Goal: Task Accomplishment & Management: Manage account settings

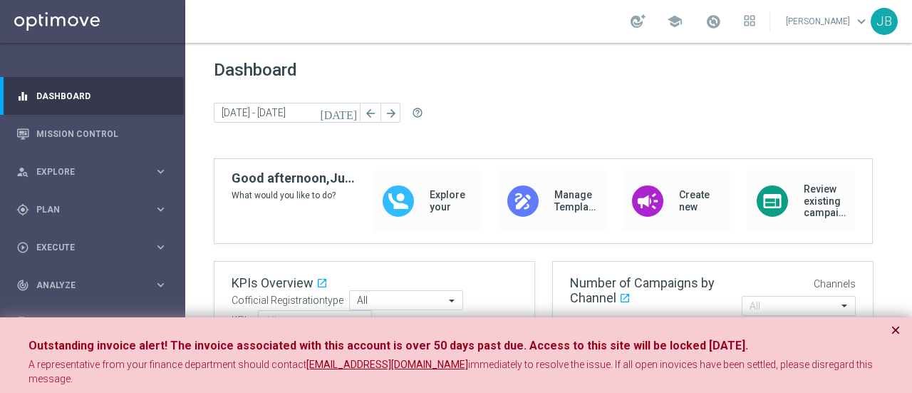
click at [897, 327] on button "×" at bounding box center [896, 329] width 10 height 17
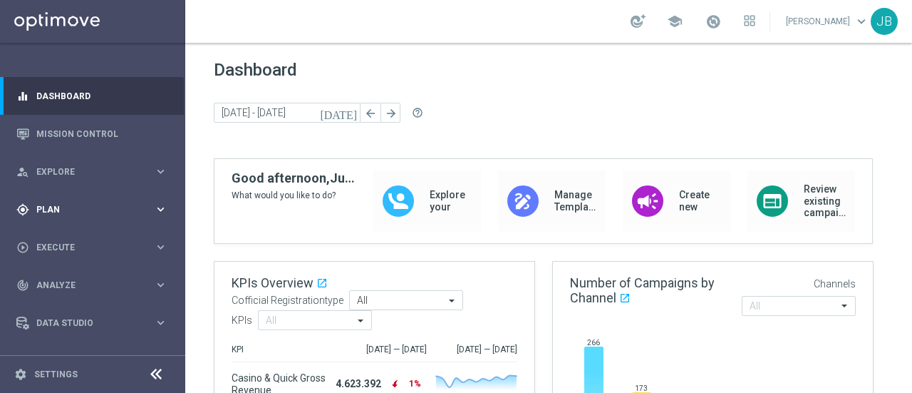
click at [130, 207] on span "Plan" at bounding box center [95, 209] width 118 height 9
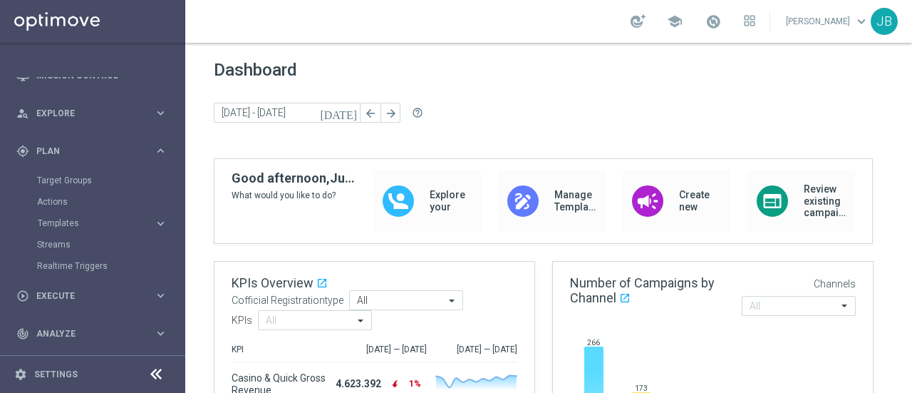
scroll to position [57, 0]
click at [134, 228] on button "Templates keyboard_arrow_right" at bounding box center [102, 224] width 131 height 11
click at [71, 243] on link "Optimail" at bounding box center [96, 245] width 104 height 11
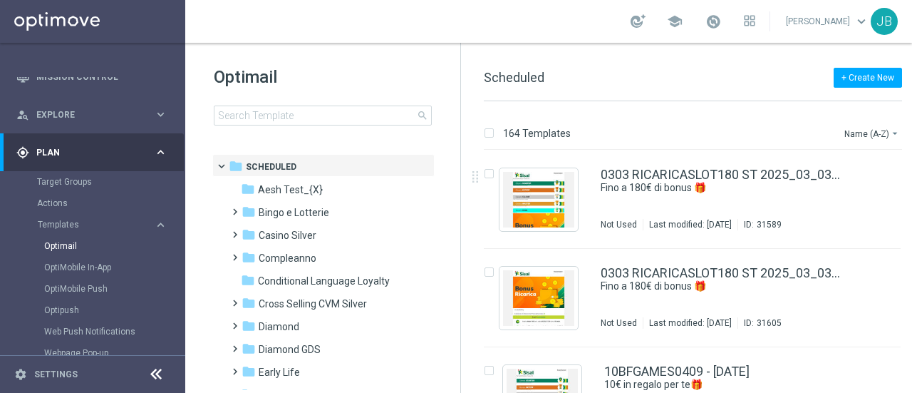
click at [453, 211] on tree-viewport "folder Scheduled more_vert folder Aesh Test_{X} more_vert" at bounding box center [335, 272] width 247 height 236
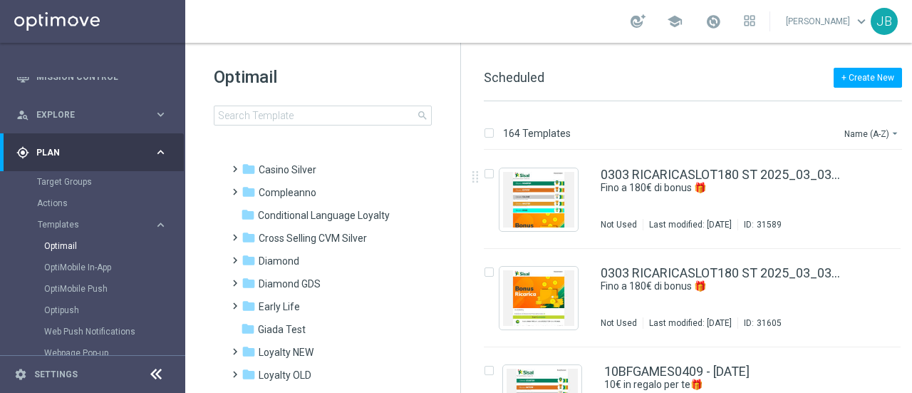
scroll to position [73, 0]
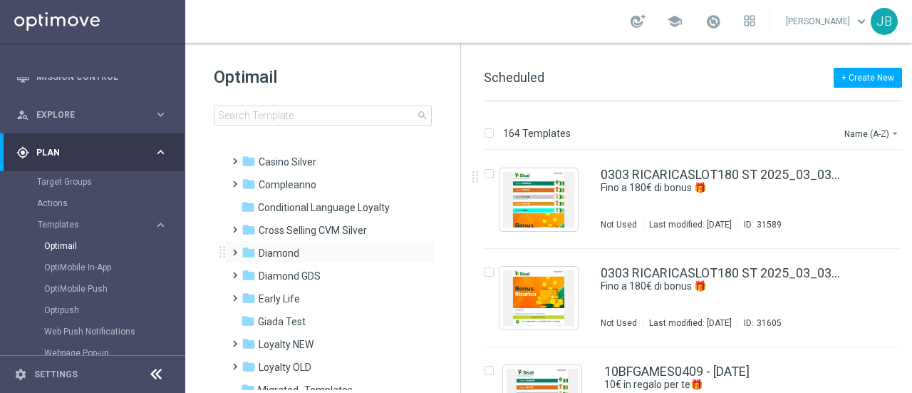
click at [235, 249] on span at bounding box center [232, 246] width 6 height 6
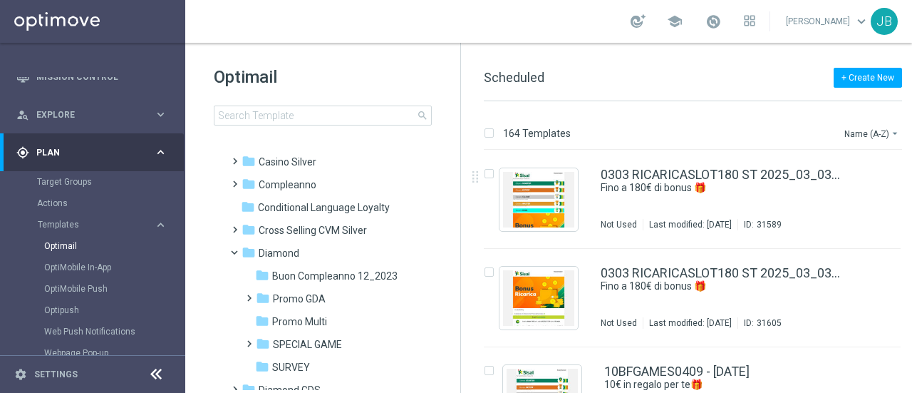
drag, startPoint x: 460, startPoint y: 231, endPoint x: 460, endPoint y: 267, distance: 36.3
click at [460, 267] on div "Optimail search folder 1 Folder folder Scheduled more_vert folder Aesh Test_{X}…" at bounding box center [323, 218] width 276 height 350
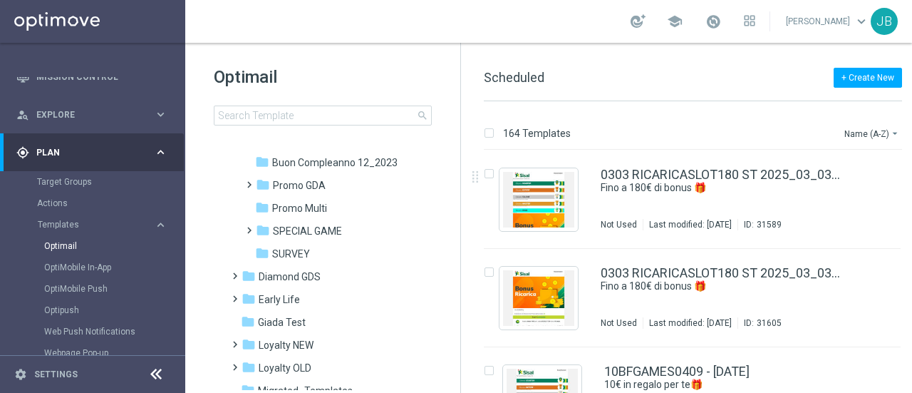
scroll to position [184, 0]
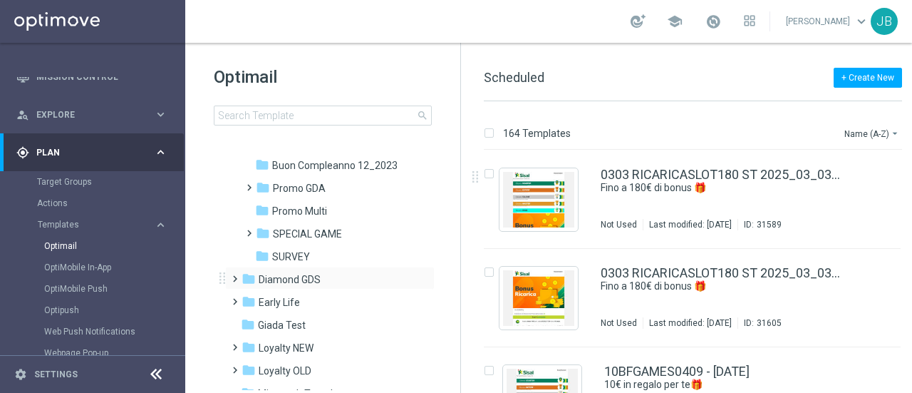
click at [233, 275] on span at bounding box center [232, 272] width 6 height 6
click at [297, 300] on div "folder Bingo" at bounding box center [331, 302] width 152 height 16
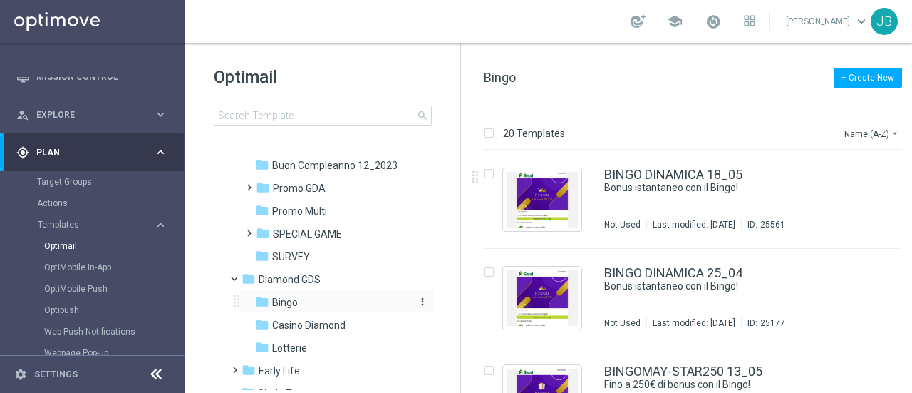
click at [300, 301] on div "folder Bingo" at bounding box center [331, 302] width 152 height 16
click at [876, 133] on button "Name (A-Z) arrow_drop_down" at bounding box center [872, 133] width 59 height 17
click at [839, 196] on span "Date Modified (Newest)" at bounding box center [846, 197] width 95 height 10
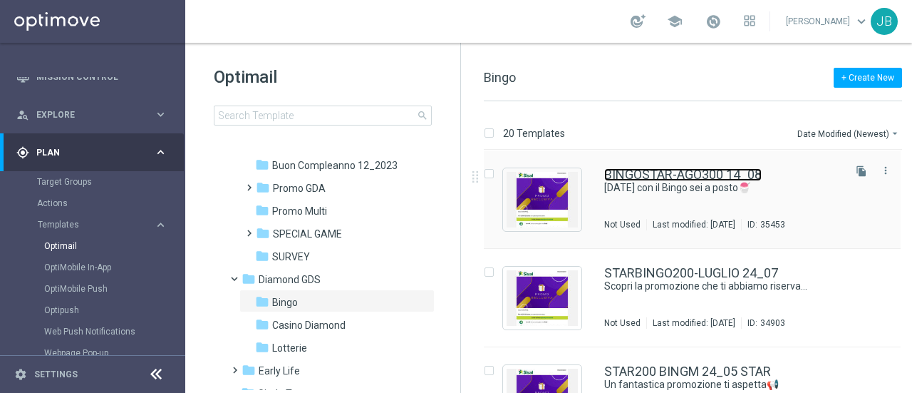
click at [716, 172] on link "BINGOSTAR-AGO300 14_08" at bounding box center [682, 174] width 157 height 13
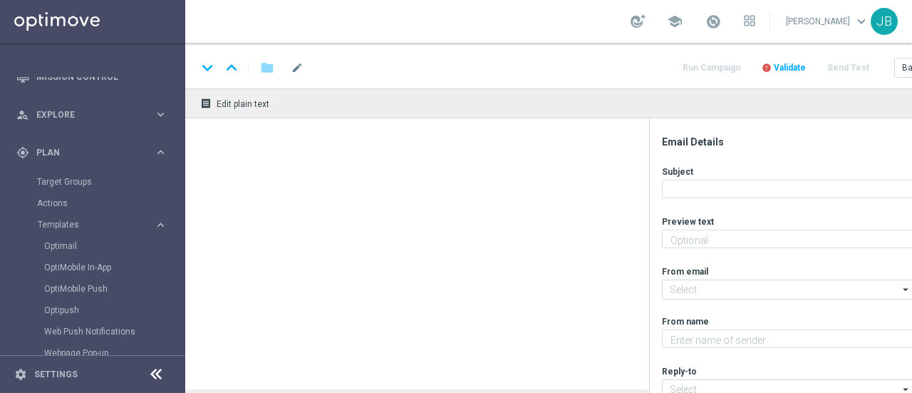
type textarea "Fino a 300€ di bonus per te!"
type textarea "Sisal Vip"
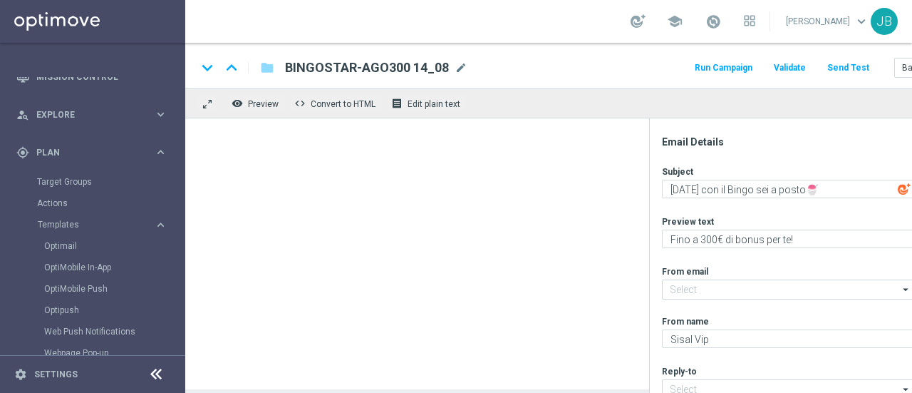
type input "[EMAIL_ADDRESS][DOMAIN_NAME]"
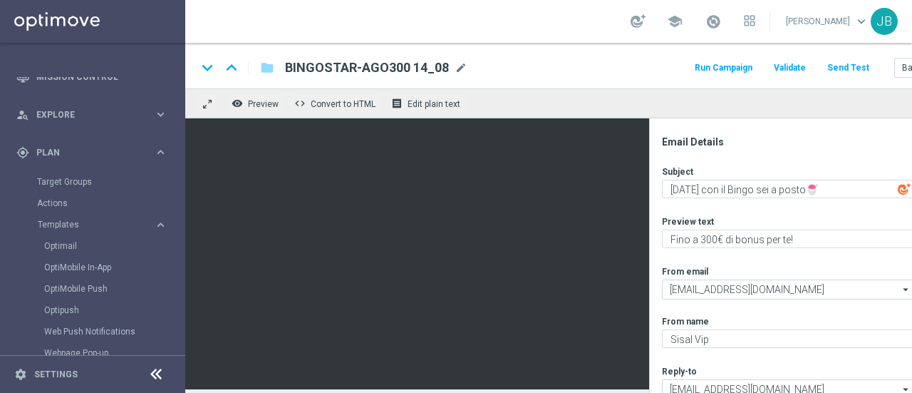
scroll to position [11, 0]
click at [651, 288] on div "Email Details Subject Ferragosto con il Bingo sei a posto🍧 playlist_add Preview…" at bounding box center [796, 255] width 294 height 274
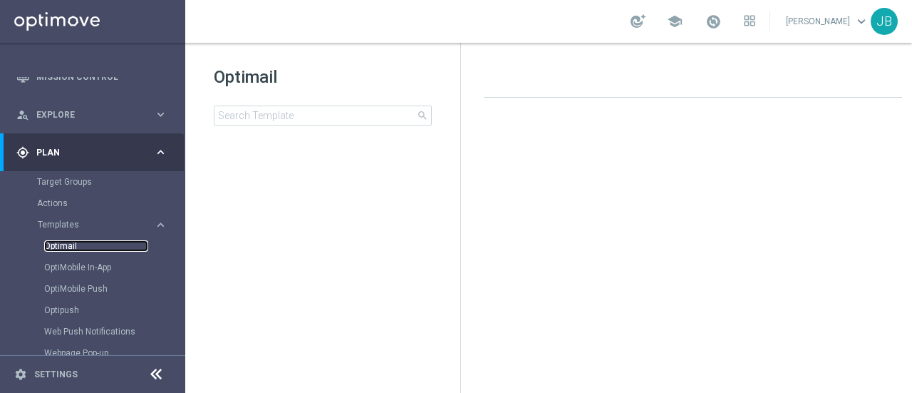
click at [64, 244] on link "Optimail" at bounding box center [96, 245] width 104 height 11
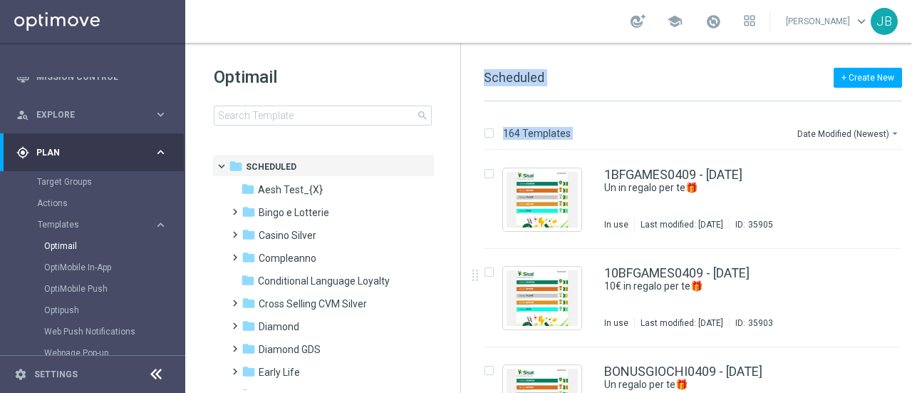
drag, startPoint x: 459, startPoint y: 209, endPoint x: 462, endPoint y: 253, distance: 44.3
click at [462, 253] on div "Optimail search folder 1 Folder folder Scheduled more_vert folder Aesh Test_{X}…" at bounding box center [557, 218] width 745 height 350
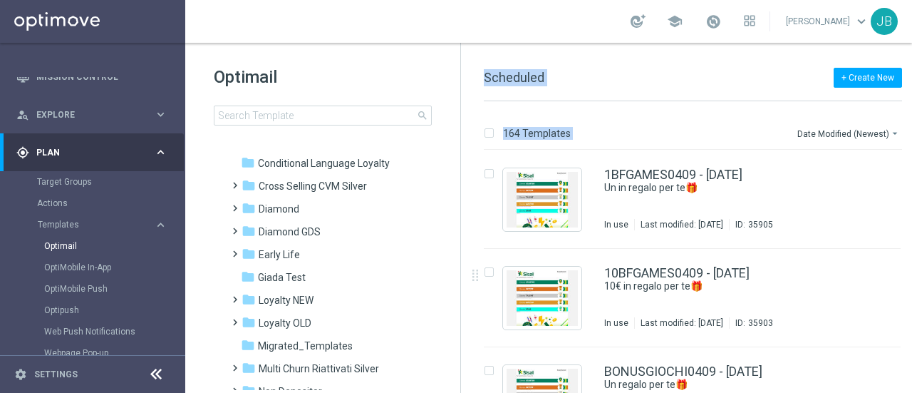
scroll to position [118, 0]
click at [235, 227] on span at bounding box center [232, 224] width 6 height 6
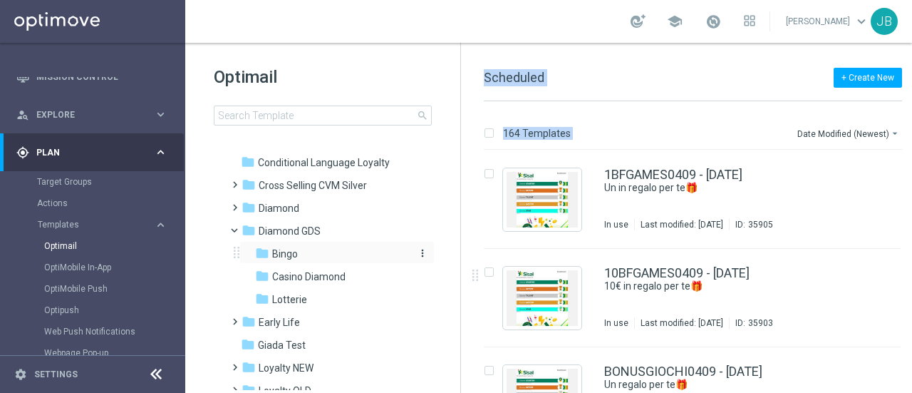
click at [288, 254] on span "Bingo" at bounding box center [285, 253] width 26 height 13
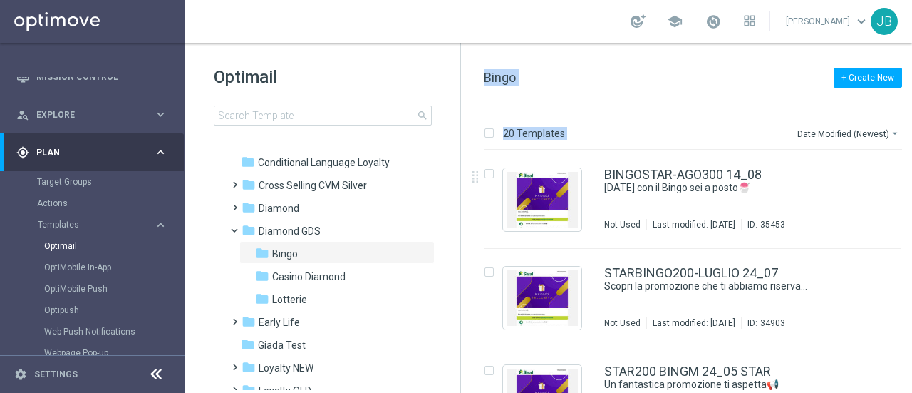
click at [673, 112] on div "20 Templates Date Modified (Newest) arrow_drop_down Drag here to set row groups…" at bounding box center [695, 246] width 469 height 291
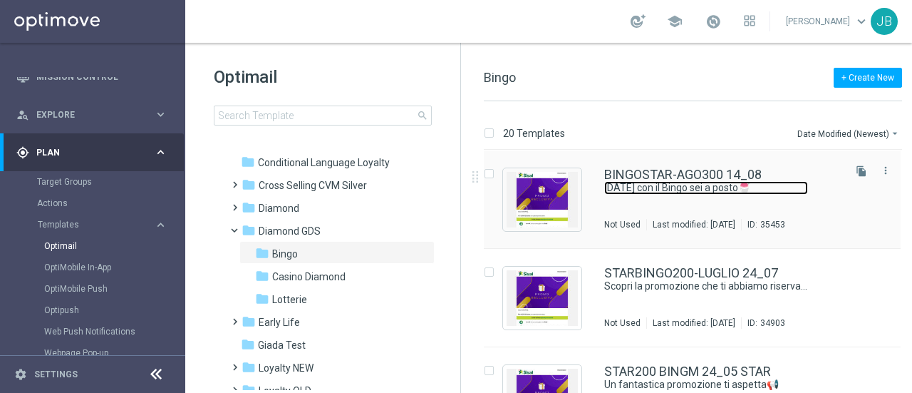
click at [672, 185] on link "[DATE] con il Bingo sei a posto🍧" at bounding box center [706, 188] width 204 height 14
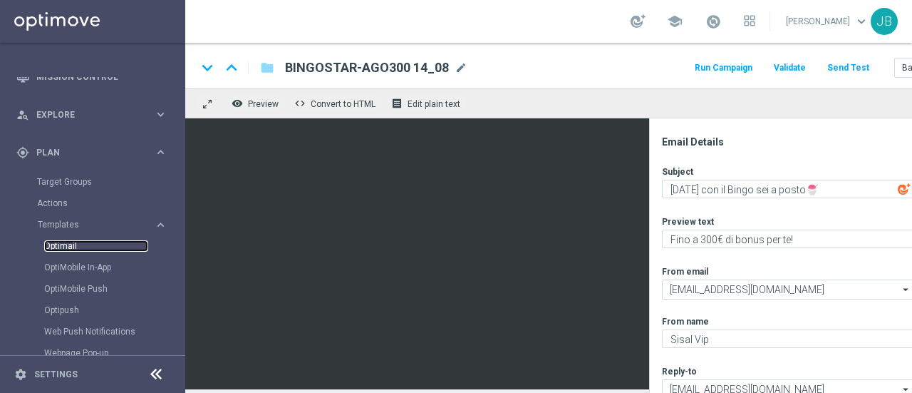
click at [71, 242] on link "Optimail" at bounding box center [96, 245] width 104 height 11
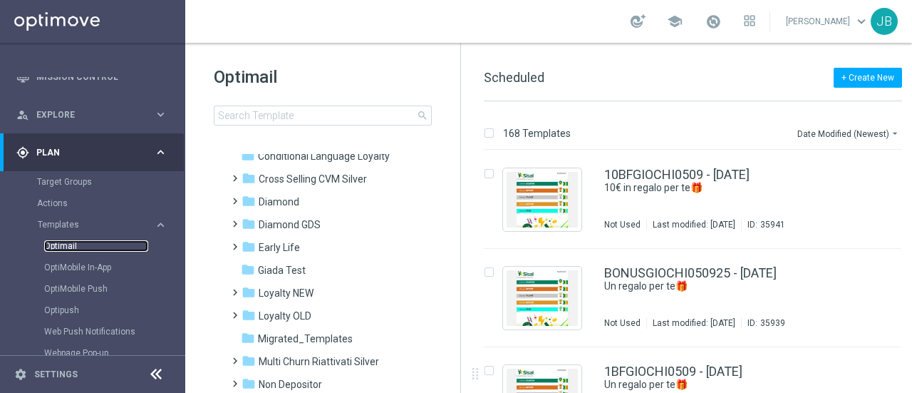
scroll to position [125, 0]
click at [231, 219] on span at bounding box center [232, 217] width 6 height 6
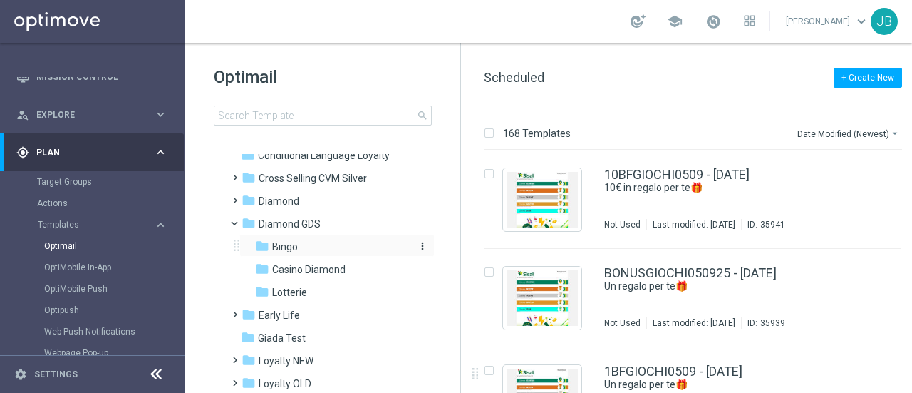
click at [276, 247] on span "Bingo" at bounding box center [285, 246] width 26 height 13
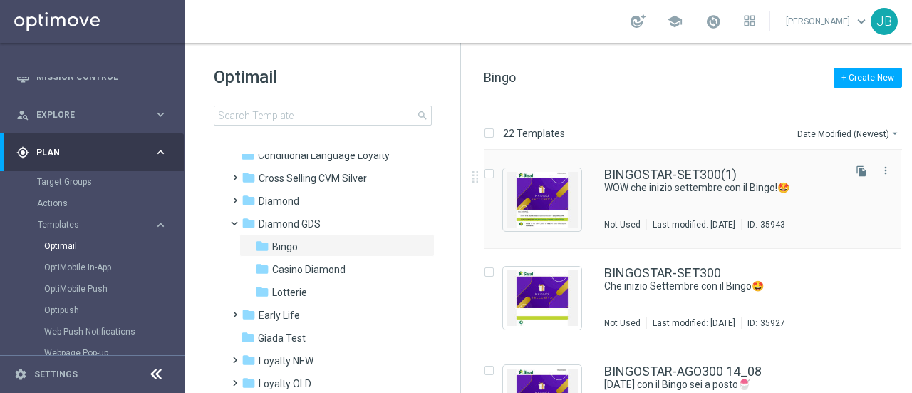
click at [678, 198] on div "BINGOSTAR-SET300(1) WOW che inizio settembre con il Bingo!🤩 Not Used Last modif…" at bounding box center [722, 199] width 237 height 62
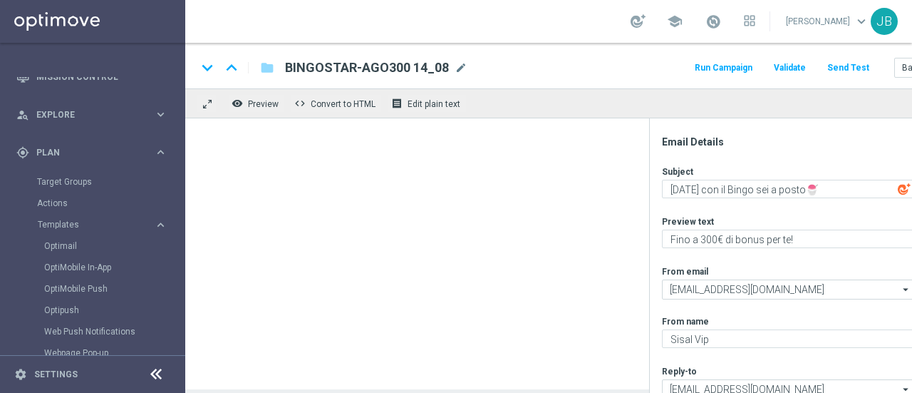
type textarea "WOW che inizio settembre con il Bingo!🤩"
type textarea "Fino a 300€ di bonus per te + promo EXTRA"
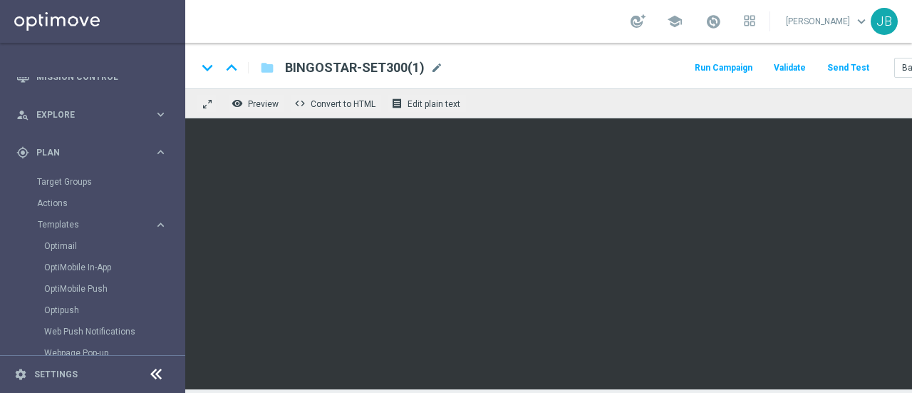
scroll to position [10, 0]
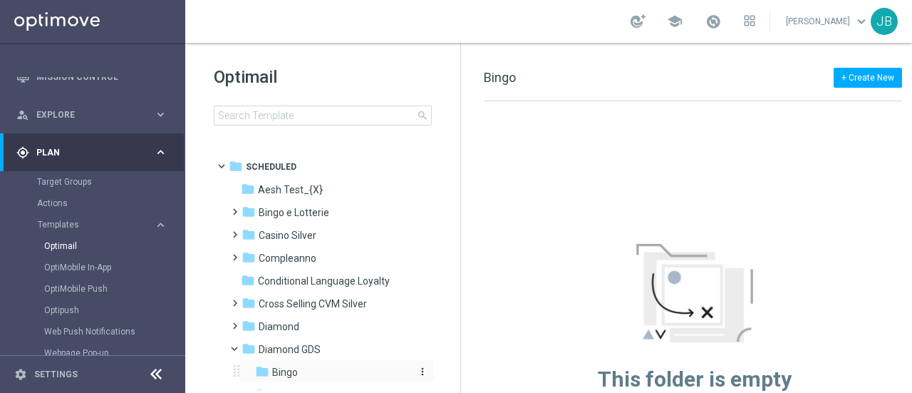
click at [293, 375] on span "Bingo" at bounding box center [285, 371] width 26 height 13
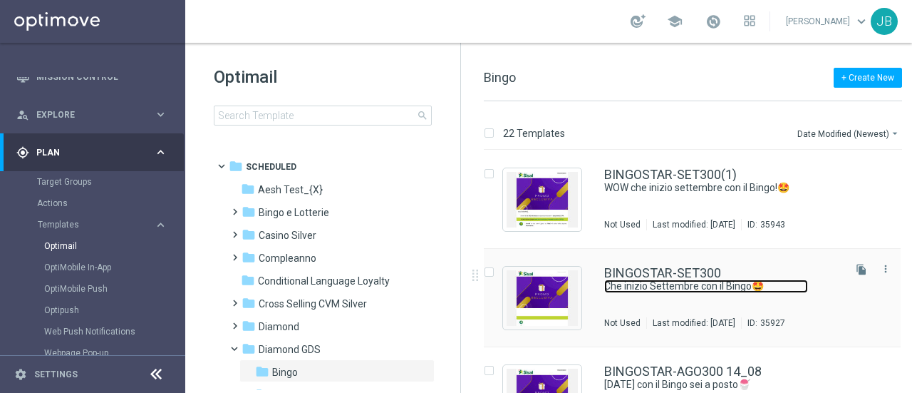
click at [653, 287] on link "Che inizio Settembre con il Bingo🤩" at bounding box center [706, 286] width 204 height 14
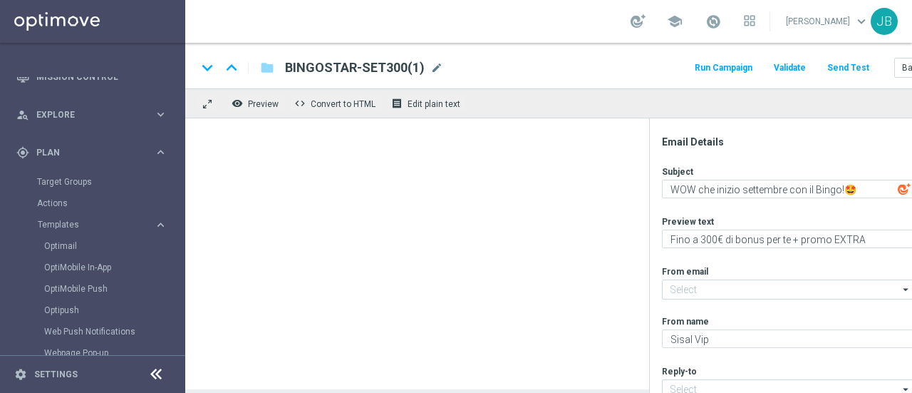
type input "[EMAIL_ADDRESS][DOMAIN_NAME]"
type textarea "Che inizio Settembre con il Bingo🤩"
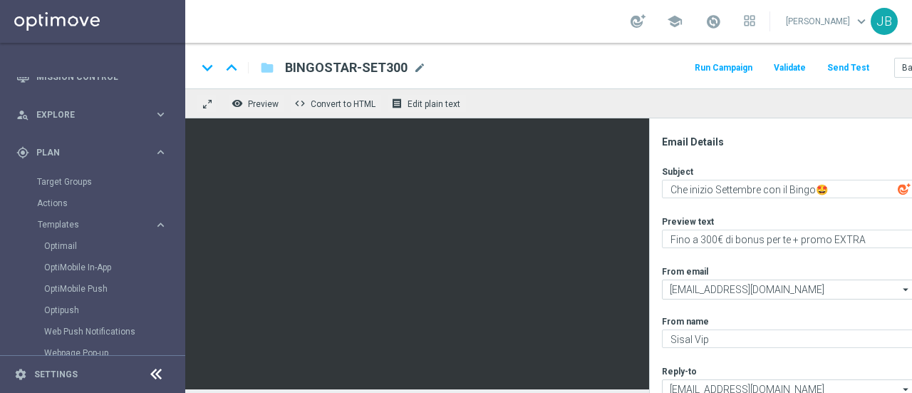
scroll to position [10, 0]
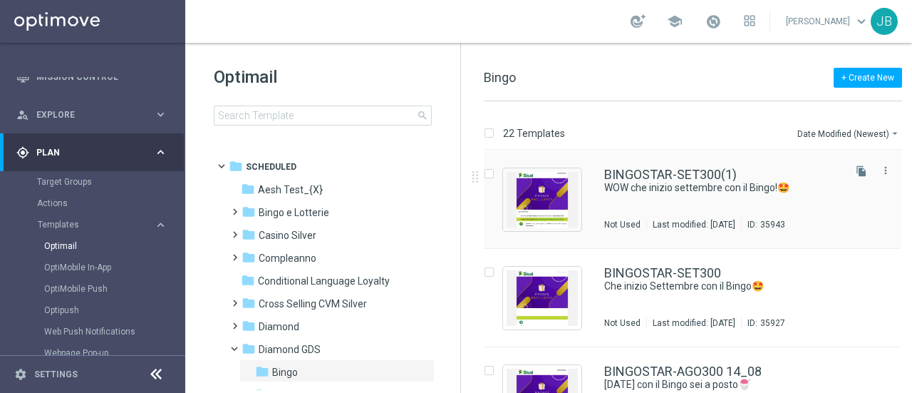
click at [579, 202] on div "Press SPACE to select this row." at bounding box center [542, 199] width 78 height 63
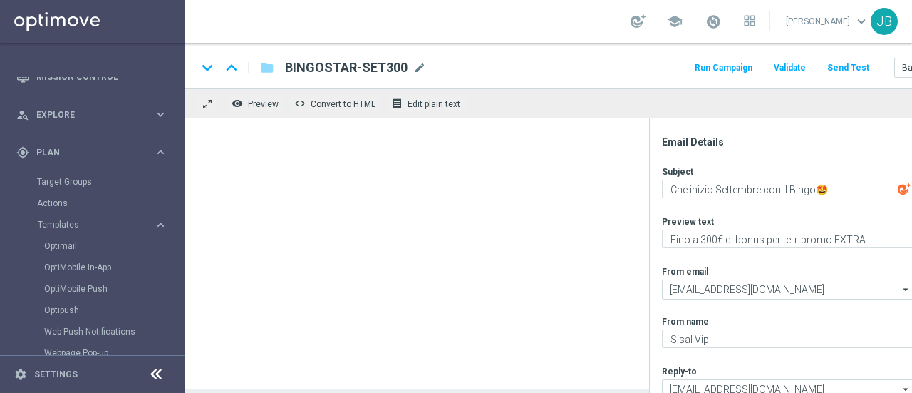
type textarea "WOW che inizio settembre con il Bingo!🤩"
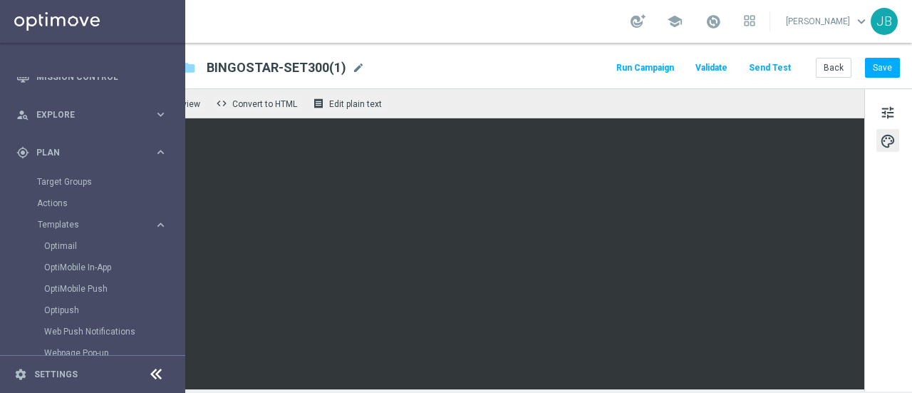
scroll to position [0, 83]
click at [767, 63] on button "Send Test" at bounding box center [770, 67] width 46 height 19
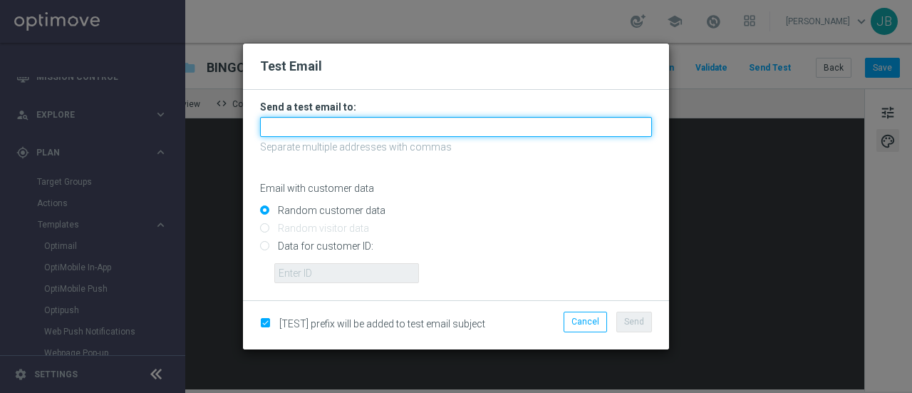
click at [352, 128] on input "text" at bounding box center [456, 127] width 392 height 20
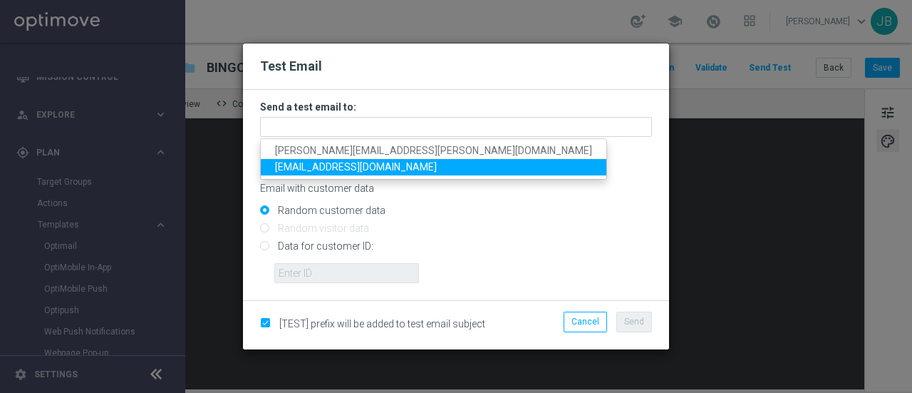
click at [348, 167] on span "[EMAIL_ADDRESS][DOMAIN_NAME]" at bounding box center [356, 166] width 162 height 11
type input "[EMAIL_ADDRESS][DOMAIN_NAME]"
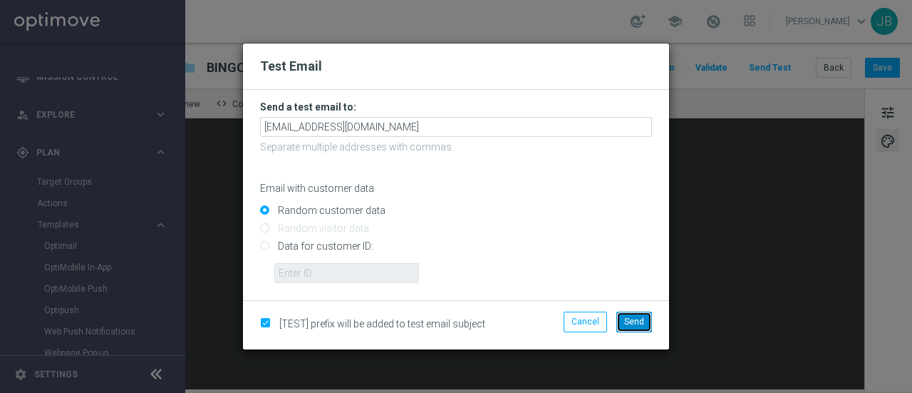
click at [630, 317] on span "Send" at bounding box center [634, 321] width 20 height 10
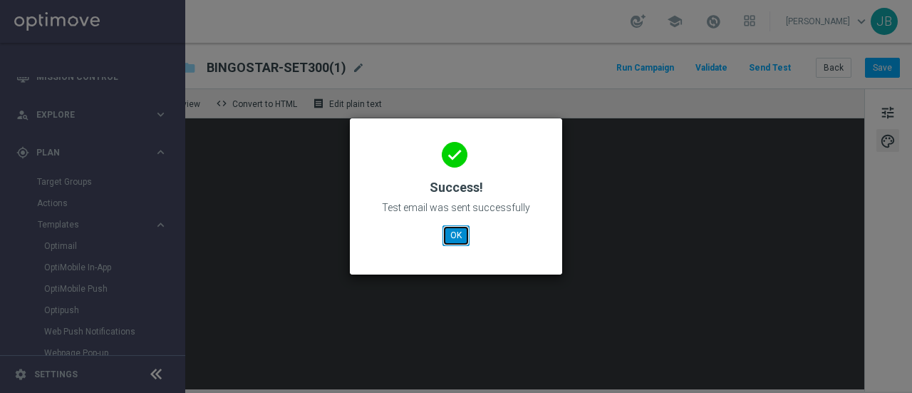
click at [465, 231] on button "OK" at bounding box center [455, 235] width 27 height 20
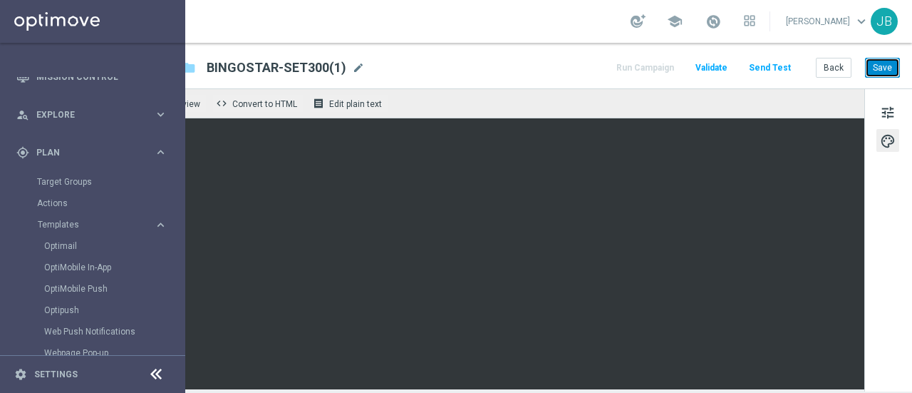
click at [878, 67] on button "Save" at bounding box center [882, 68] width 35 height 20
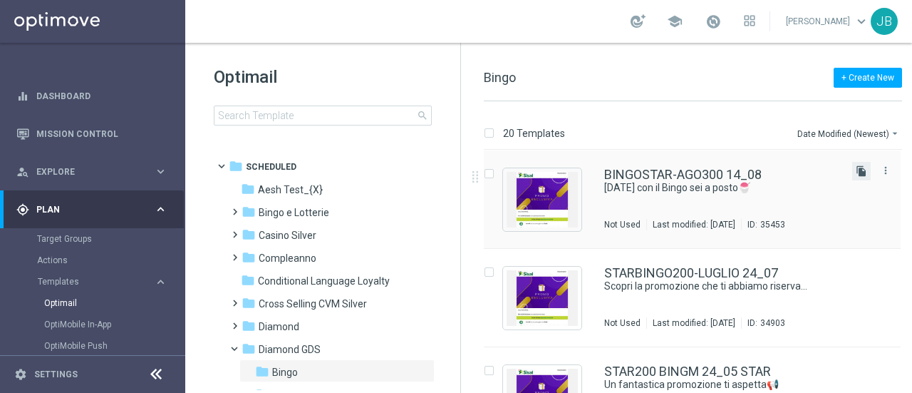
click at [860, 170] on icon "file_copy" at bounding box center [861, 170] width 11 height 11
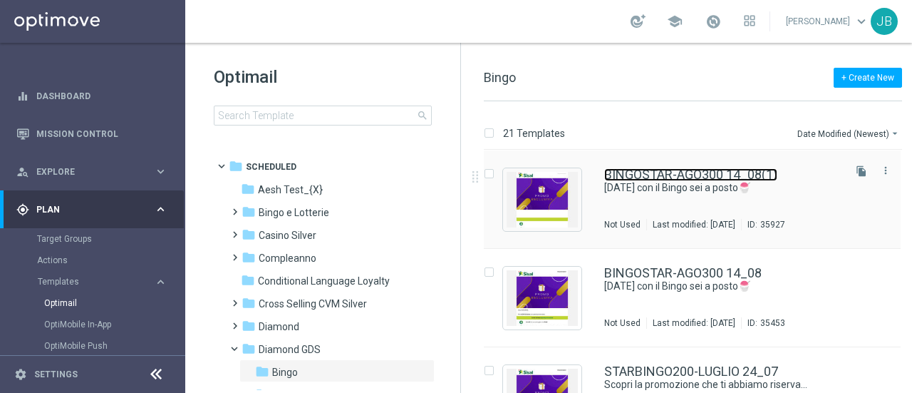
click at [714, 180] on link "BINGOSTAR-AGO300 14_08(1)" at bounding box center [690, 174] width 173 height 13
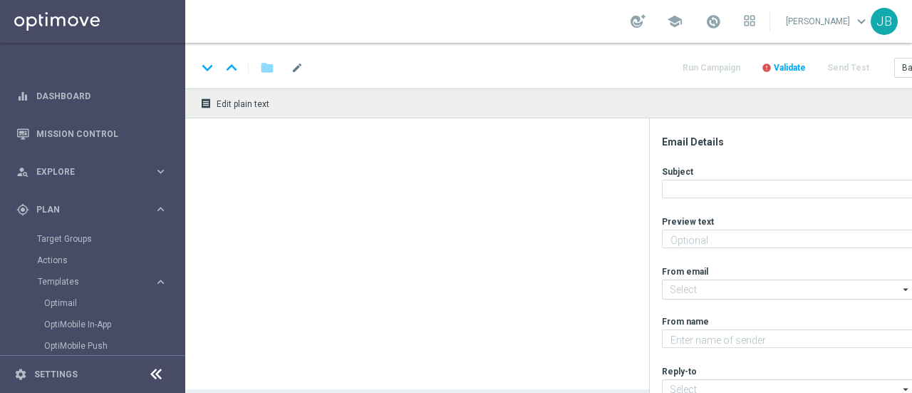
type textarea "Fino a 300€ di bonus per te!"
type input "[EMAIL_ADDRESS][DOMAIN_NAME]"
type textarea "Sisal Vip"
type input "[EMAIL_ADDRESS][DOMAIN_NAME]"
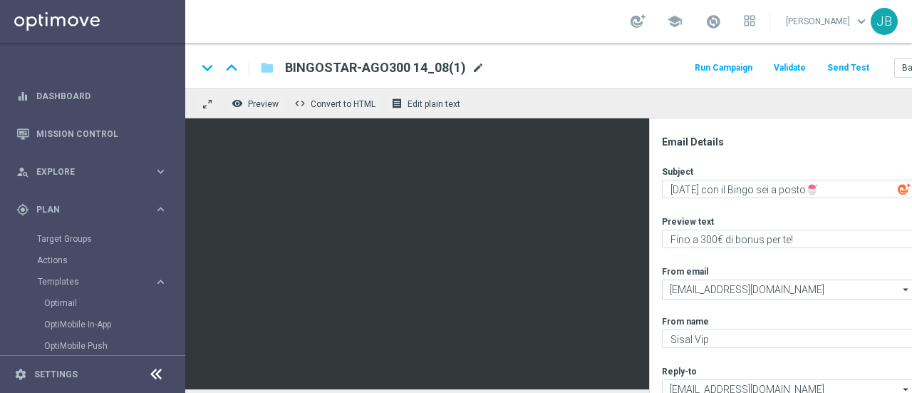
click at [472, 67] on span "mode_edit" at bounding box center [478, 67] width 13 height 13
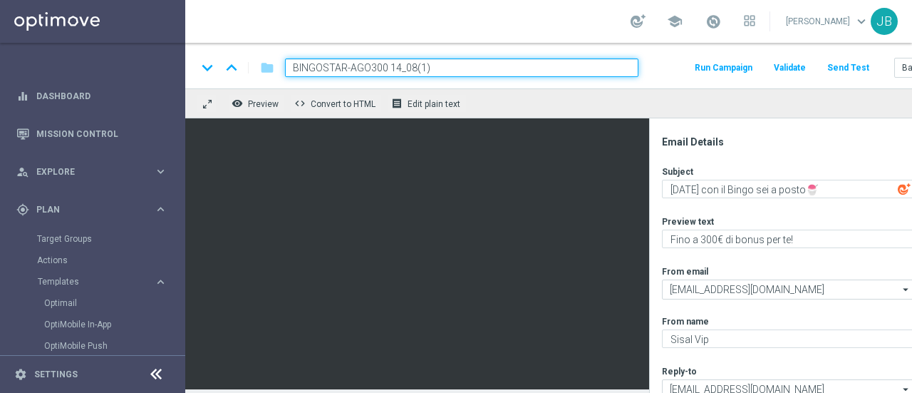
drag, startPoint x: 440, startPoint y: 66, endPoint x: 276, endPoint y: 69, distance: 163.9
click at [276, 69] on div "BINGOSTAR-AGO300 14_08(1)" at bounding box center [456, 67] width 365 height 19
paste input "SET300"
type input "BINGOSTAR-SET300"
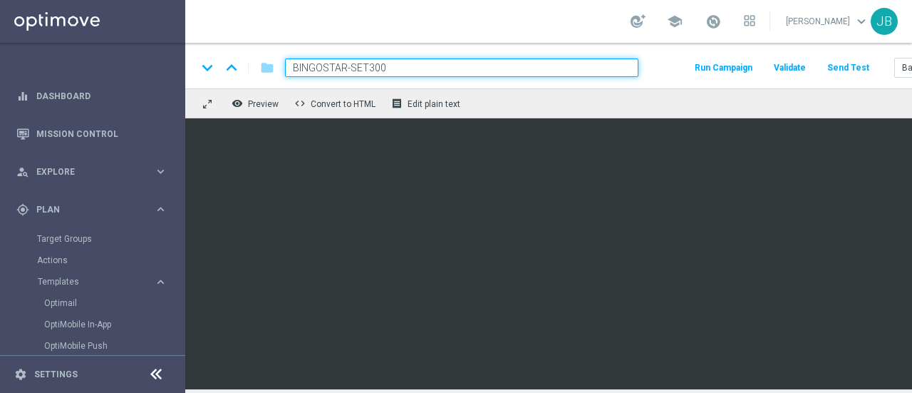
click at [657, 63] on div "keyboard_arrow_down keyboard_arrow_up folder BINGOSTAR-SET300 Run Campaign Vali…" at bounding box center [588, 67] width 782 height 19
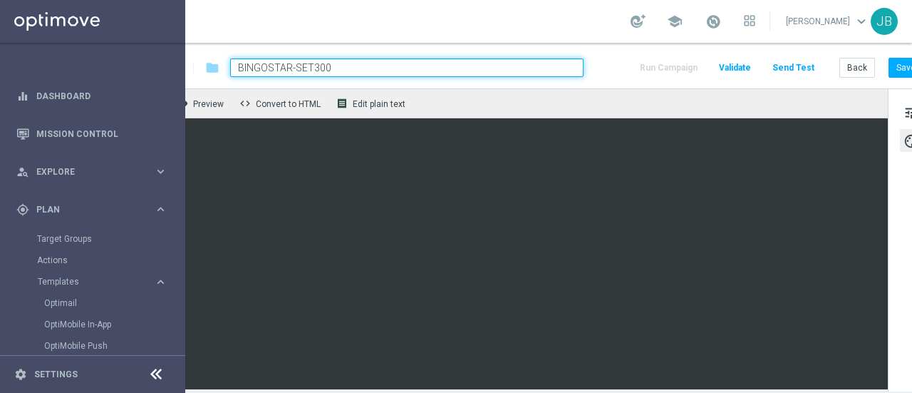
scroll to position [10, 59]
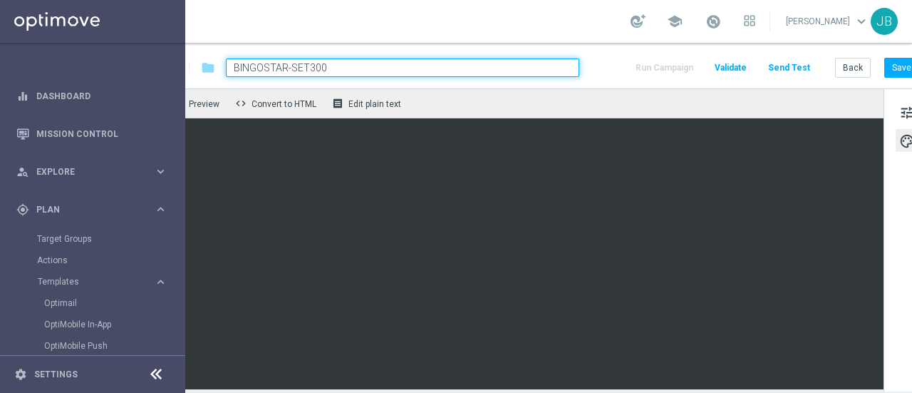
click at [574, 88] on div "remove_red_eye Preview code Convert to HTML receipt Edit plain text" at bounding box center [504, 103] width 757 height 30
click at [610, 88] on div "remove_red_eye Preview code Convert to HTML receipt Edit plain text" at bounding box center [504, 103] width 757 height 30
click at [638, 91] on div "remove_red_eye Preview code Convert to HTML receipt Edit plain text" at bounding box center [504, 103] width 757 height 30
click at [531, 58] on input "BINGOSTAR-SET300" at bounding box center [402, 67] width 353 height 19
click at [620, 62] on div "keyboard_arrow_down keyboard_arrow_up folder BINGOSTAR-SET300 Run Campaign Vali…" at bounding box center [529, 67] width 782 height 19
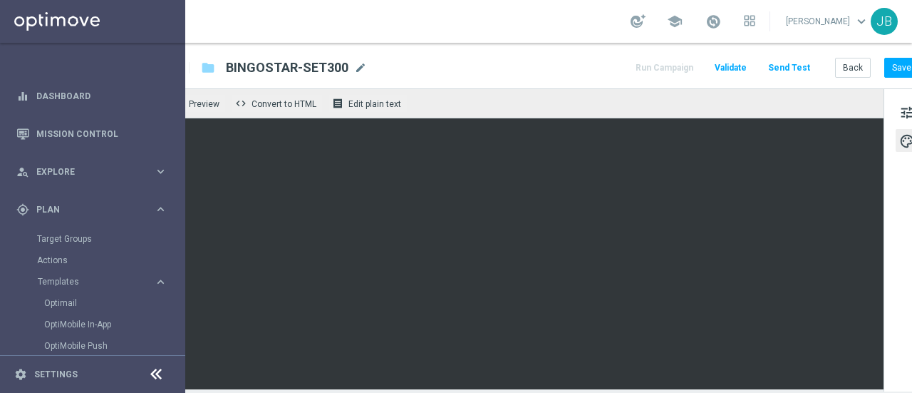
click at [603, 88] on div "remove_red_eye Preview code Convert to HTML receipt Edit plain text" at bounding box center [504, 103] width 757 height 30
click at [460, 88] on div "remove_red_eye Preview code Convert to HTML receipt Edit plain text" at bounding box center [504, 103] width 757 height 30
click at [560, 59] on div "keyboard_arrow_down keyboard_arrow_up folder BINGOSTAR-SET300 BINGOSTAR-SET300 …" at bounding box center [529, 67] width 782 height 19
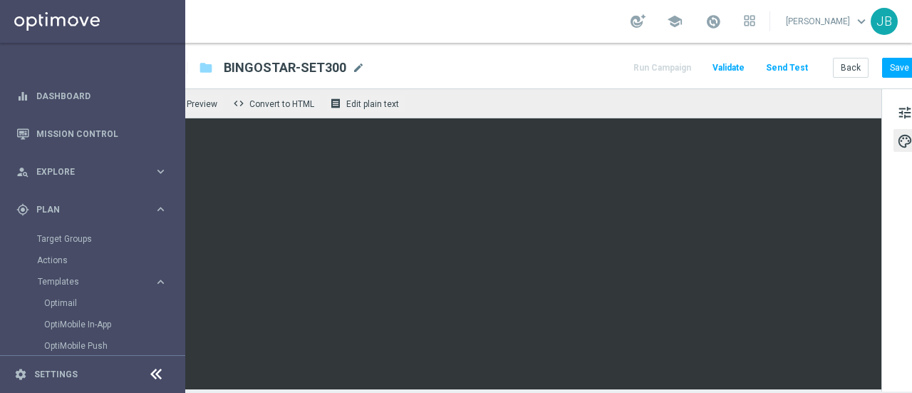
scroll to position [10, 89]
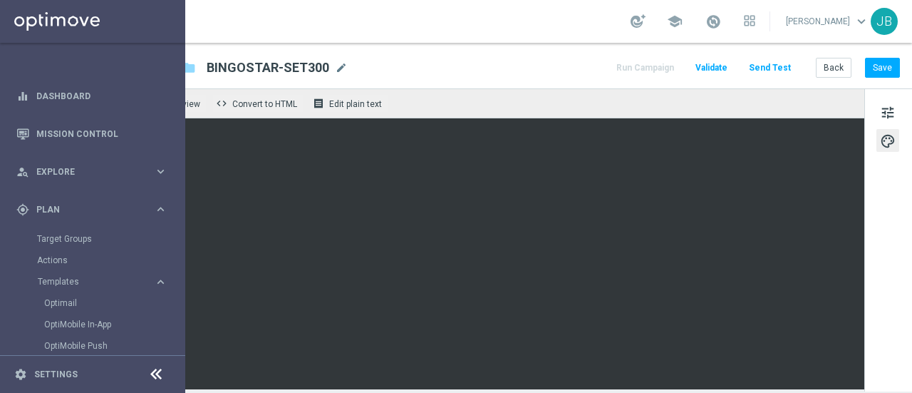
click at [886, 132] on button "palette" at bounding box center [887, 140] width 23 height 23
click at [880, 103] on span "tune" at bounding box center [888, 112] width 16 height 19
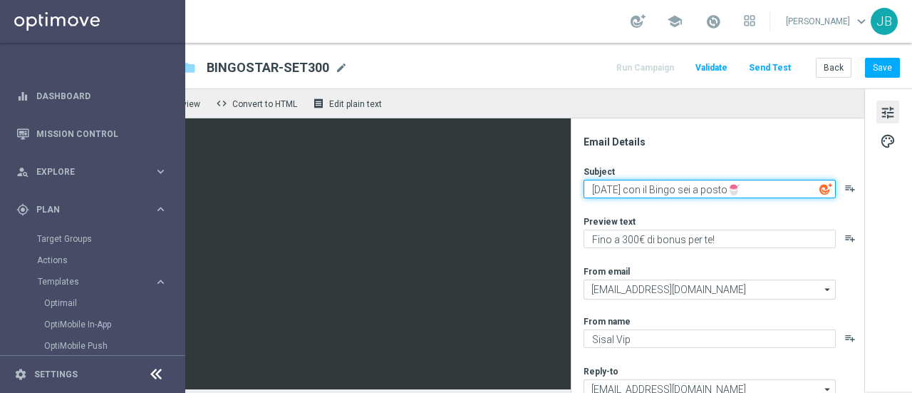
drag, startPoint x: 626, startPoint y: 180, endPoint x: 579, endPoint y: 184, distance: 47.9
click at [583, 184] on textarea "[DATE] con il Bingo sei a posto🍧" at bounding box center [709, 189] width 252 height 19
drag, startPoint x: 772, startPoint y: 180, endPoint x: 725, endPoint y: 182, distance: 46.3
click at [725, 182] on textarea "Che inizio Settembre con il Bingo sei a posto🍧" at bounding box center [709, 189] width 252 height 19
click at [753, 180] on textarea "Che inizio Settembre con il Bingo🍧" at bounding box center [709, 189] width 252 height 19
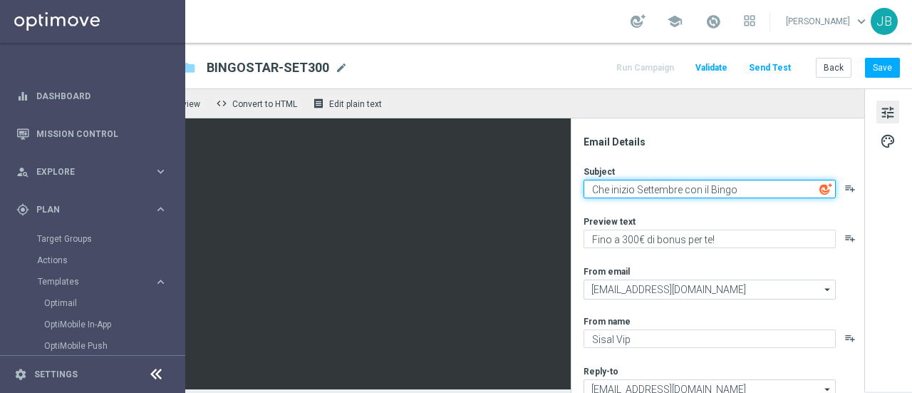
paste textarea "🤩"
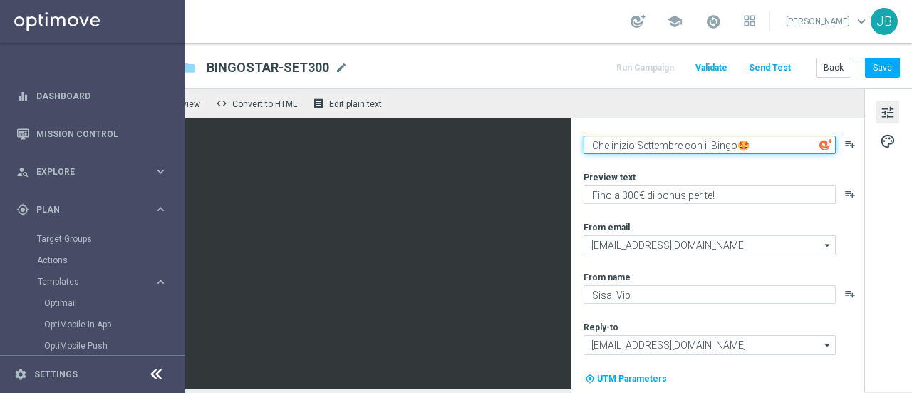
scroll to position [84, 0]
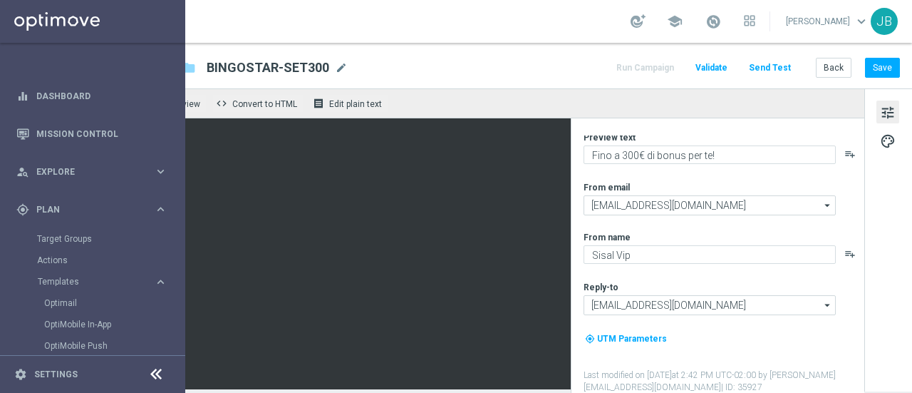
type textarea "Che inizio Settembre con il Bingo🤩"
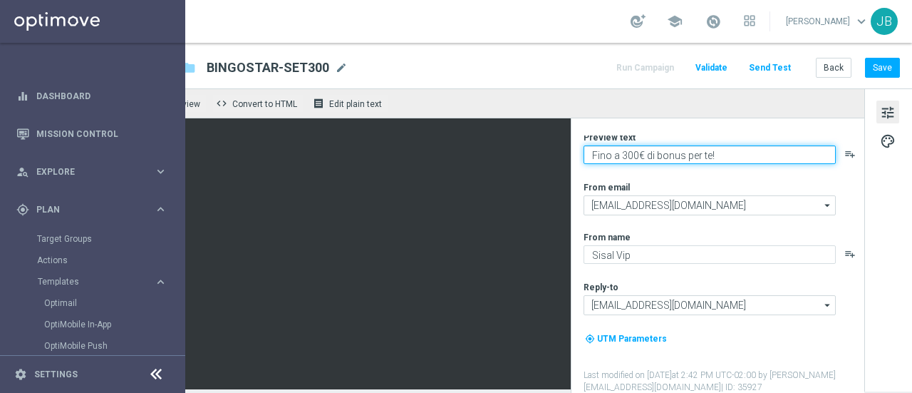
click at [714, 145] on textarea "Fino a 300€ di bonus per te!" at bounding box center [709, 154] width 252 height 19
click at [736, 147] on textarea "Fino a 300€ di bonus per te + bonus EXTRA" at bounding box center [709, 154] width 252 height 19
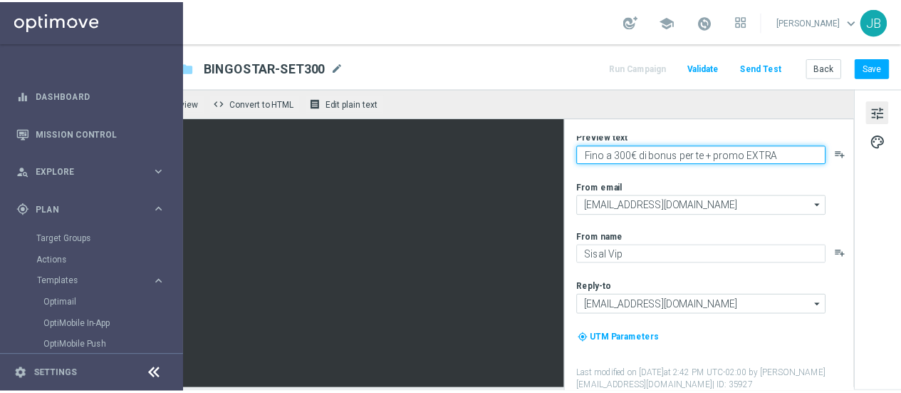
scroll to position [11, 89]
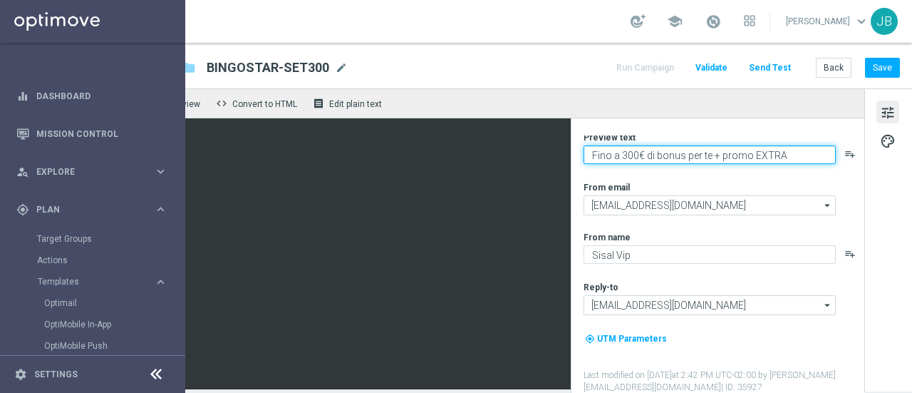
type textarea "Fino a 300€ di bonus per te + promo EXTRA"
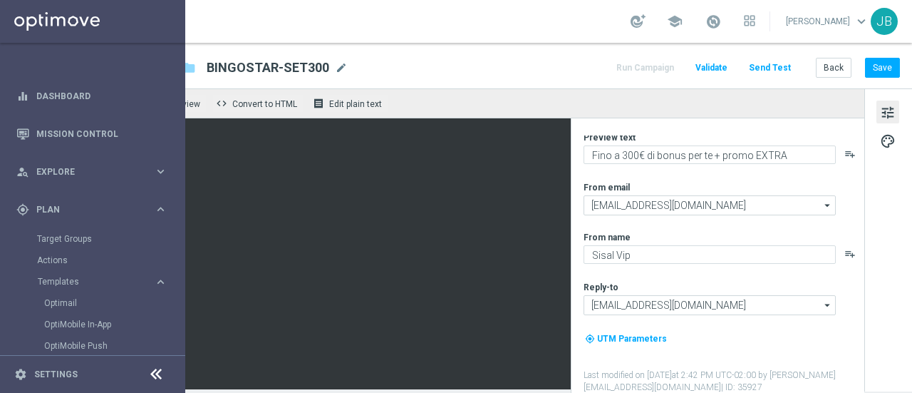
click at [153, 380] on icon at bounding box center [155, 373] width 17 height 17
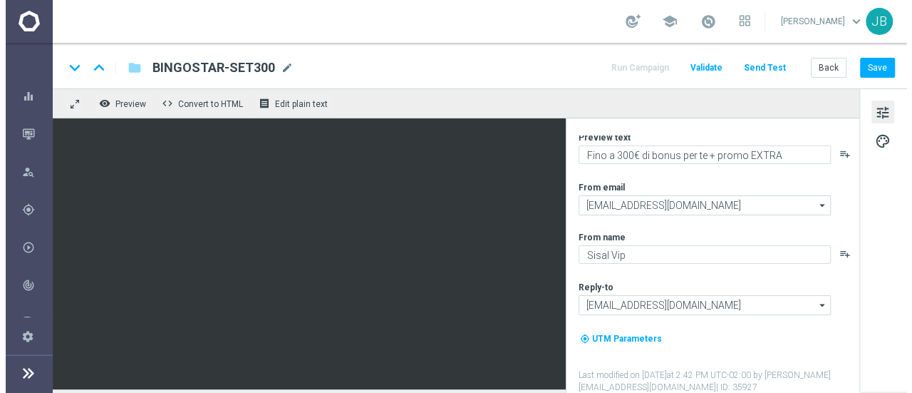
scroll to position [0, 0]
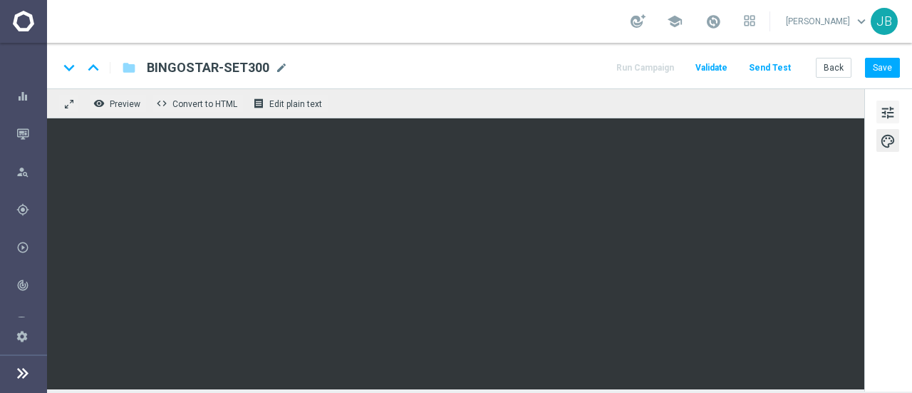
click at [883, 110] on span "tune" at bounding box center [888, 112] width 16 height 19
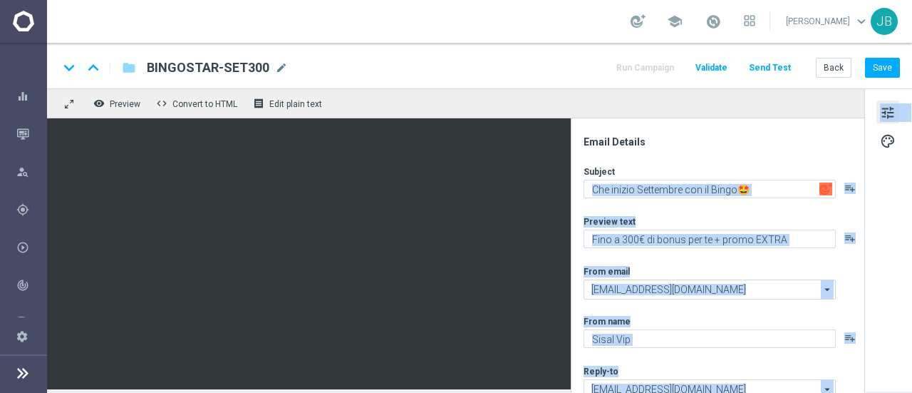
drag, startPoint x: 863, startPoint y: 149, endPoint x: 868, endPoint y: 165, distance: 16.2
click at [868, 165] on div "Email Details Subject Che inizio Settembre con il Bingo🤩 playlist_add Preview t…" at bounding box center [888, 238] width 48 height 301
click at [856, 150] on div "Email Details Subject Che inizio Settembre con il Bingo🤩 playlist_add Preview t…" at bounding box center [721, 263] width 284 height 257
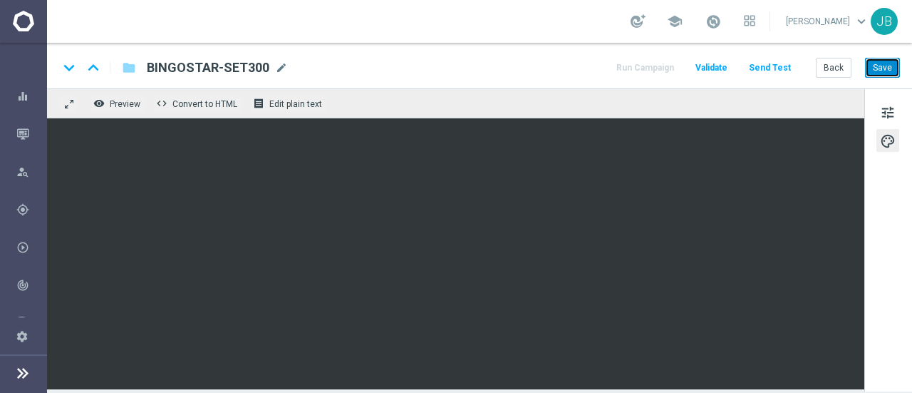
click at [879, 68] on button "Save" at bounding box center [882, 68] width 35 height 20
click at [777, 70] on button "Send Test" at bounding box center [770, 67] width 46 height 19
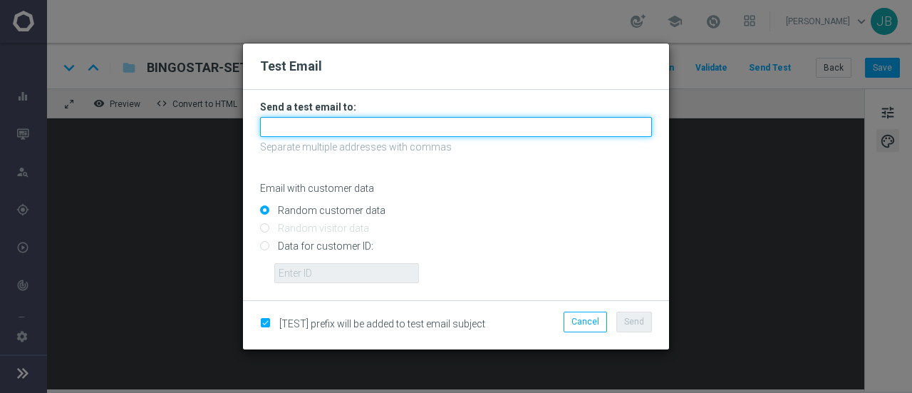
click at [335, 125] on input "text" at bounding box center [456, 127] width 392 height 20
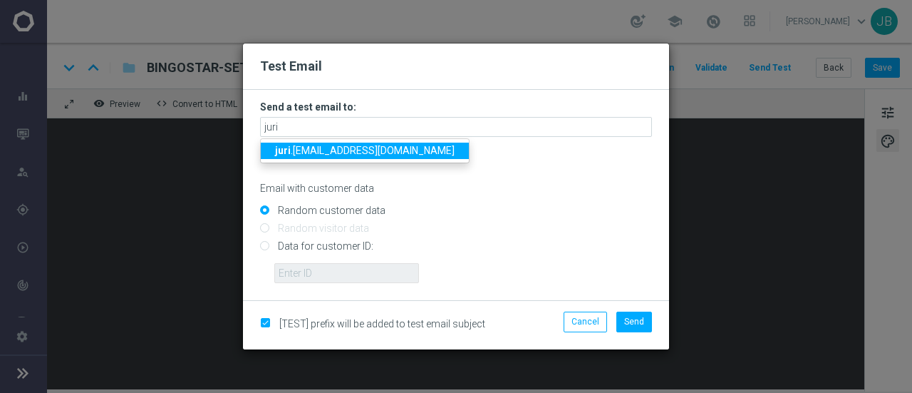
click at [318, 153] on span "juri .[EMAIL_ADDRESS][DOMAIN_NAME]" at bounding box center [365, 150] width 180 height 11
type input "[EMAIL_ADDRESS][DOMAIN_NAME]"
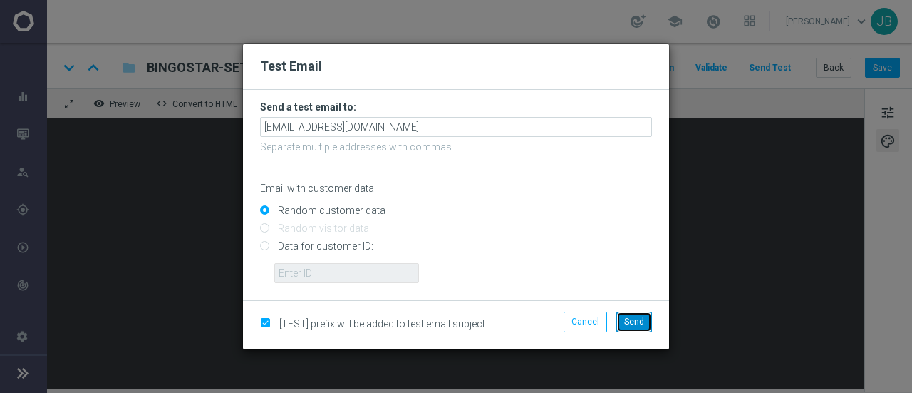
click at [635, 318] on span "Send" at bounding box center [634, 321] width 20 height 10
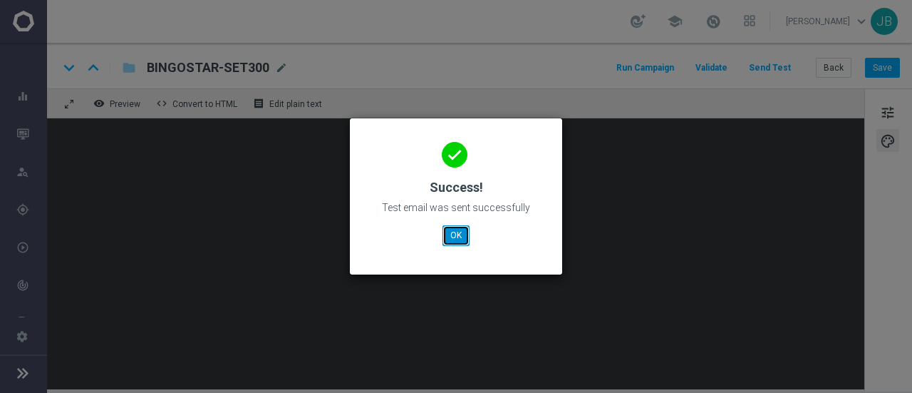
click at [459, 233] on button "OK" at bounding box center [455, 235] width 27 height 20
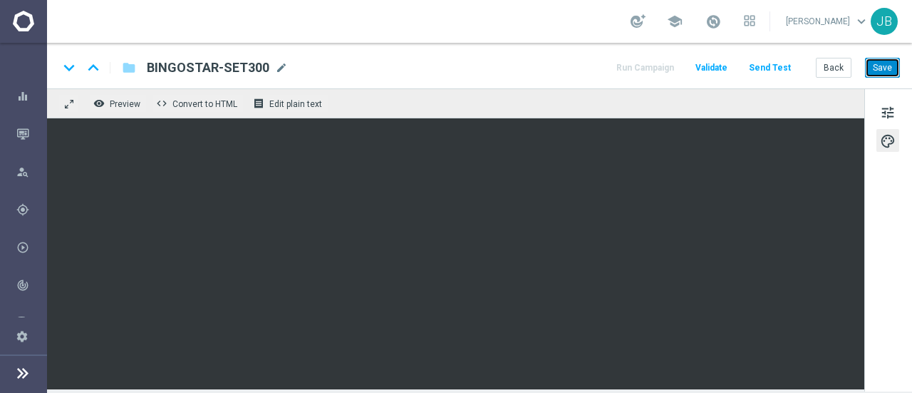
click at [888, 68] on button "Save" at bounding box center [882, 68] width 35 height 20
click at [775, 64] on button "Send Test" at bounding box center [770, 67] width 46 height 19
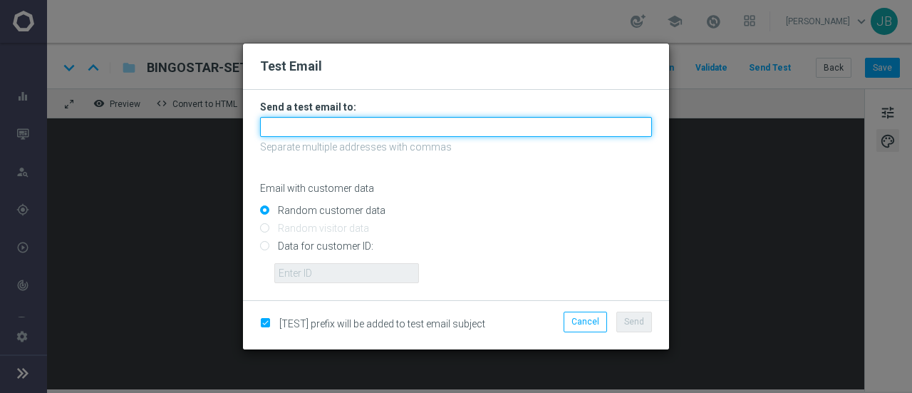
click at [348, 123] on input "text" at bounding box center [456, 127] width 392 height 20
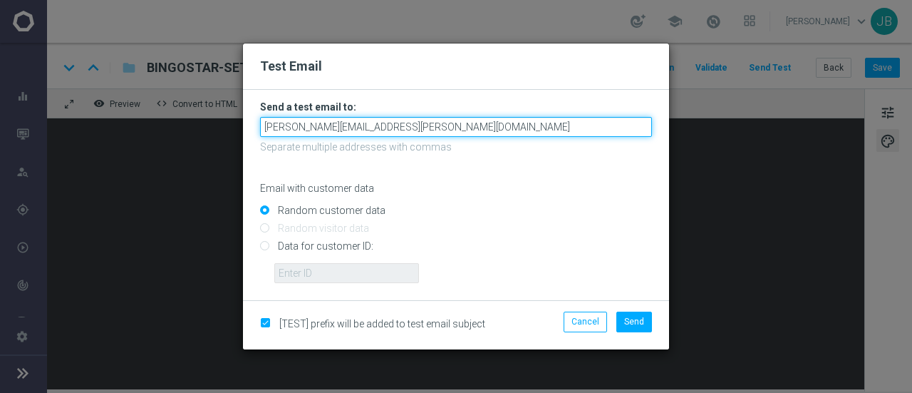
type input "[PERSON_NAME][EMAIL_ADDRESS][PERSON_NAME][DOMAIN_NAME]"
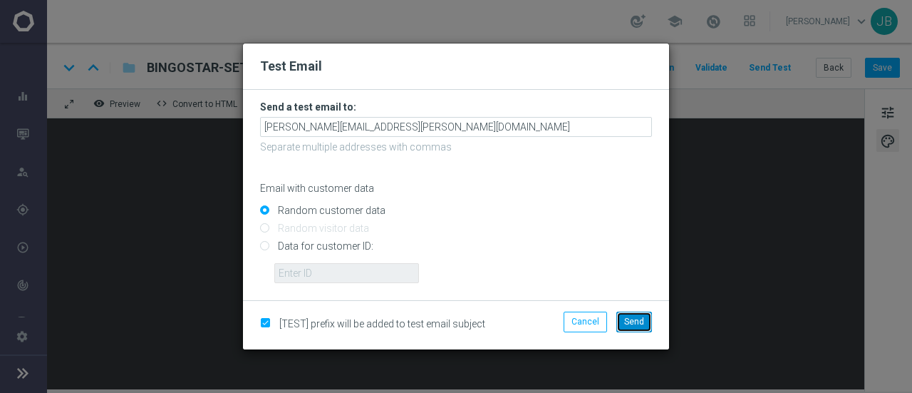
click at [628, 323] on span "Send" at bounding box center [634, 321] width 20 height 10
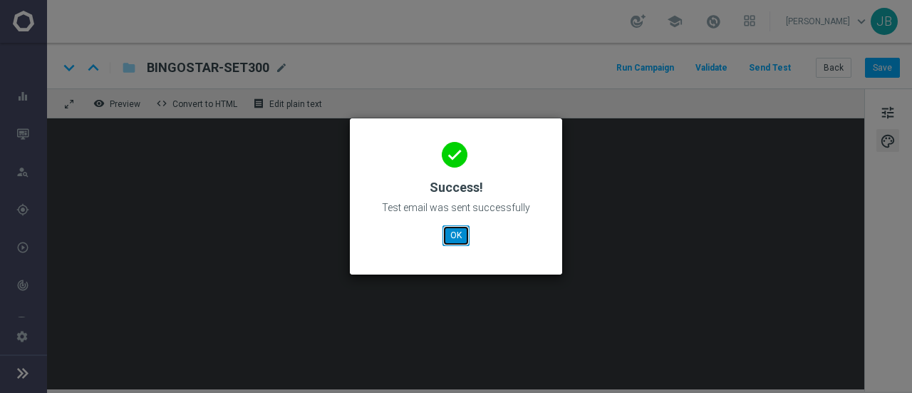
click at [462, 239] on button "OK" at bounding box center [455, 235] width 27 height 20
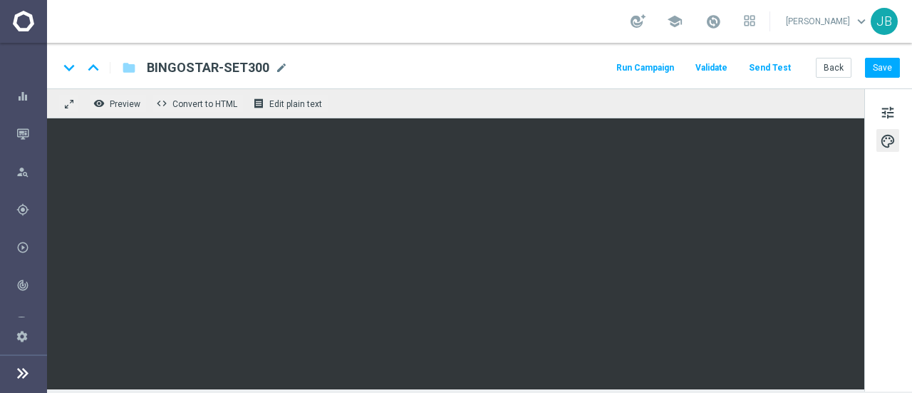
click at [20, 375] on icon at bounding box center [22, 372] width 17 height 17
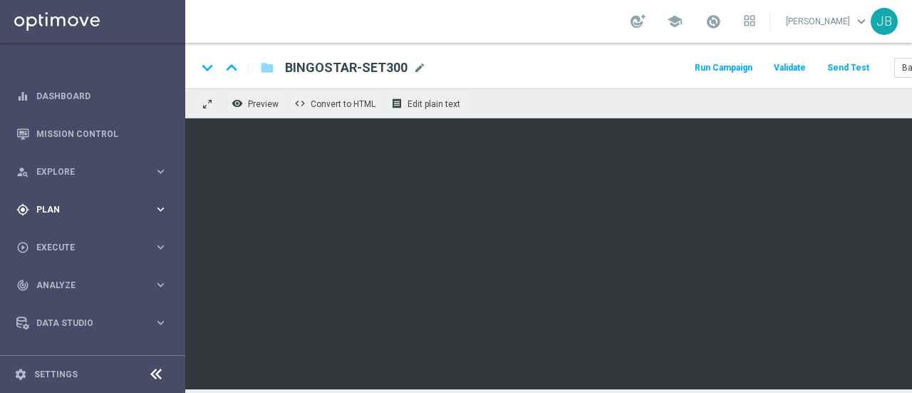
click at [92, 205] on span "Plan" at bounding box center [95, 209] width 118 height 9
click at [76, 244] on div "Target Groups" at bounding box center [110, 238] width 147 height 21
click at [75, 239] on link "Target Groups" at bounding box center [92, 238] width 111 height 11
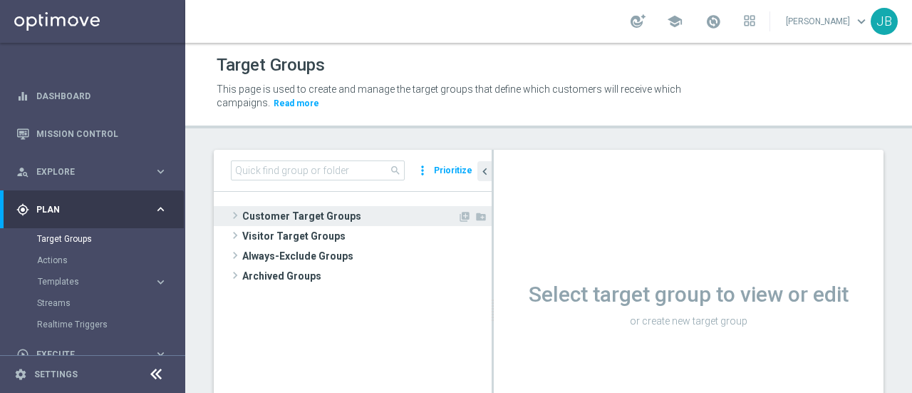
click at [237, 215] on span at bounding box center [235, 215] width 14 height 17
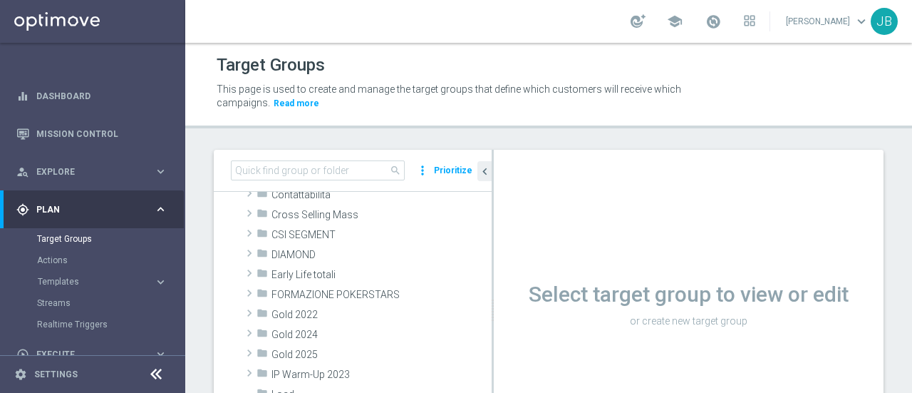
scroll to position [158, 0]
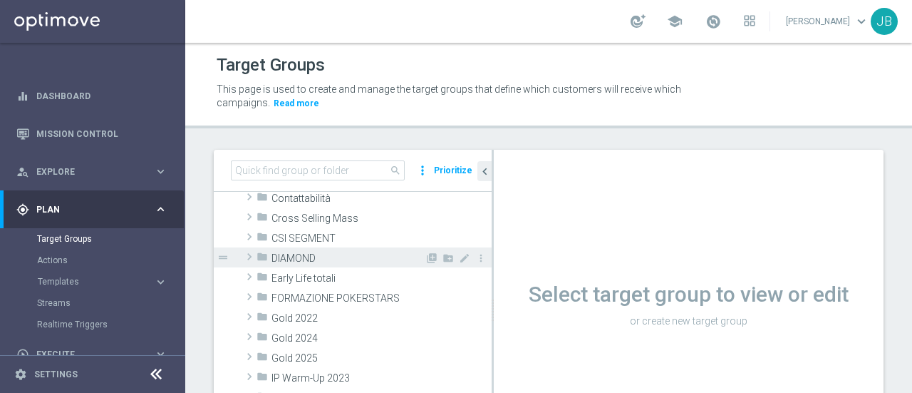
click at [248, 250] on span at bounding box center [249, 256] width 14 height 17
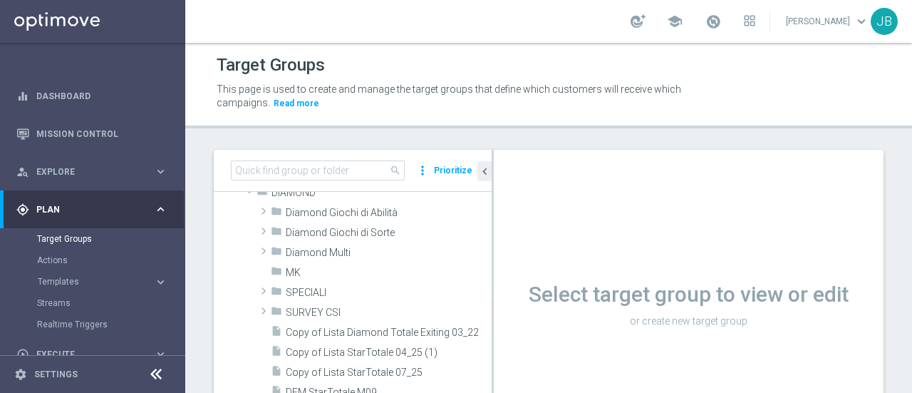
scroll to position [204, 0]
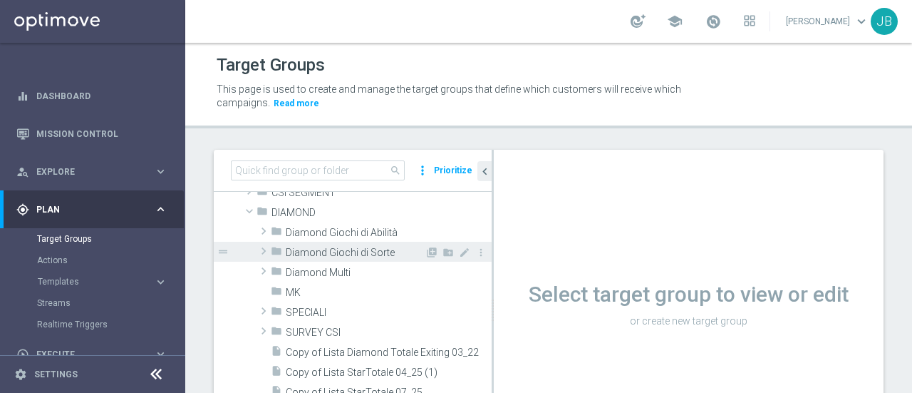
click at [264, 247] on span at bounding box center [263, 250] width 14 height 17
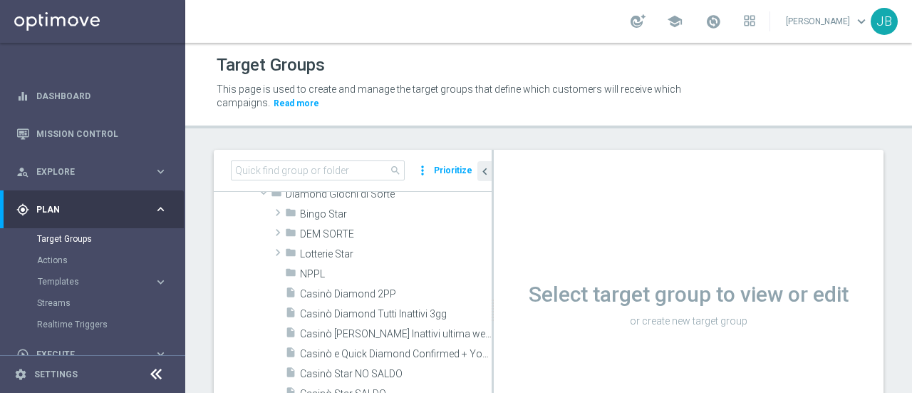
scroll to position [257, 0]
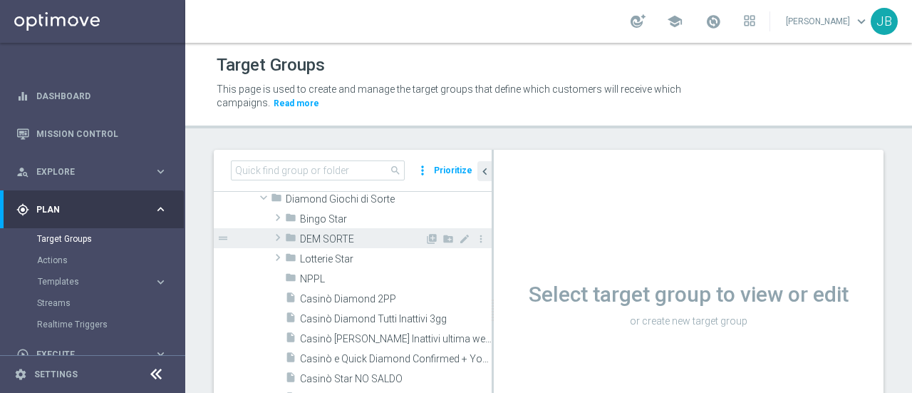
click at [279, 232] on span at bounding box center [278, 237] width 14 height 17
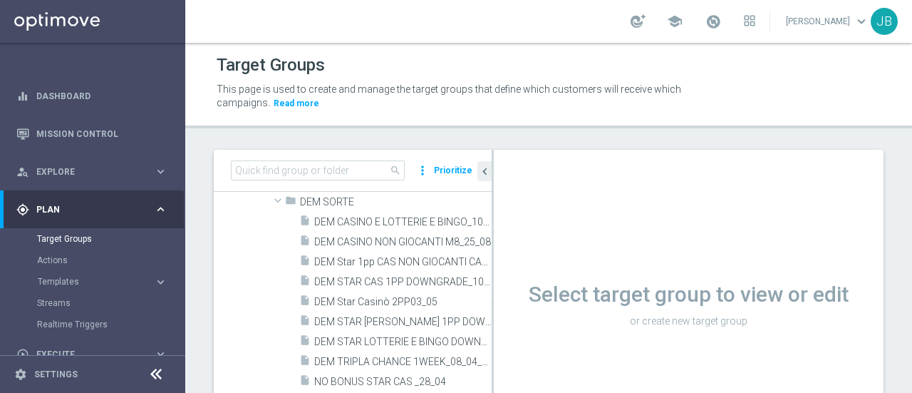
scroll to position [279, 0]
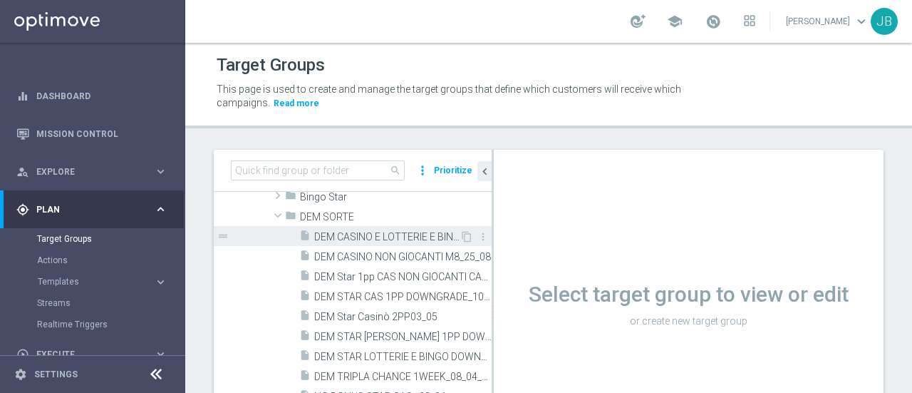
click at [388, 237] on span "DEM CASINO E LOTTERIE E BINGO_10_6" at bounding box center [386, 237] width 145 height 12
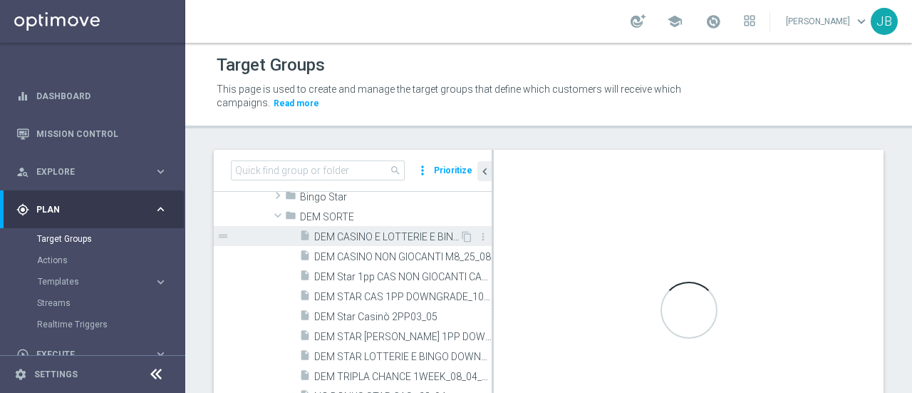
click at [388, 237] on span "DEM CASINO E LOTTERIE E BINGO_10_6" at bounding box center [386, 237] width 145 height 12
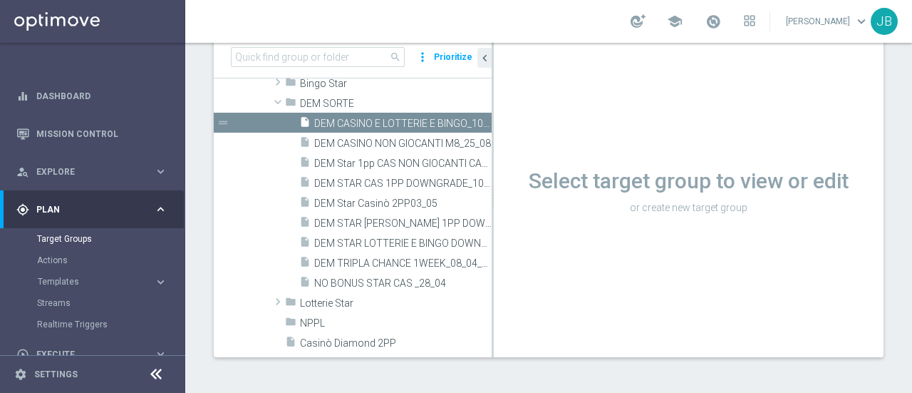
scroll to position [139, 0]
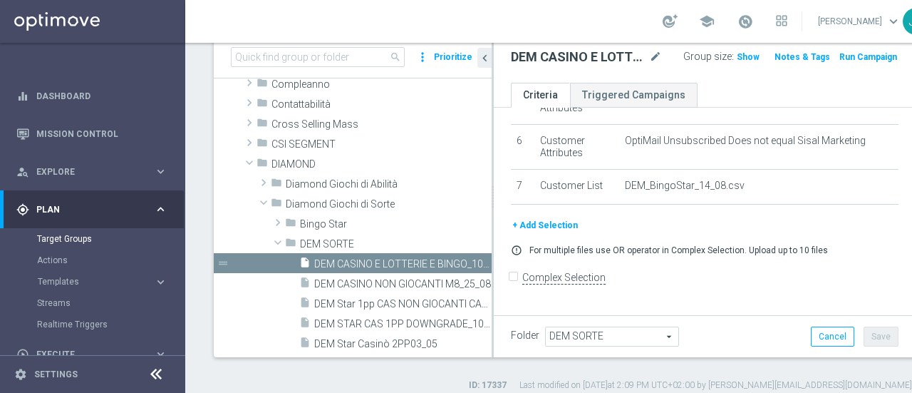
scroll to position [257, 0]
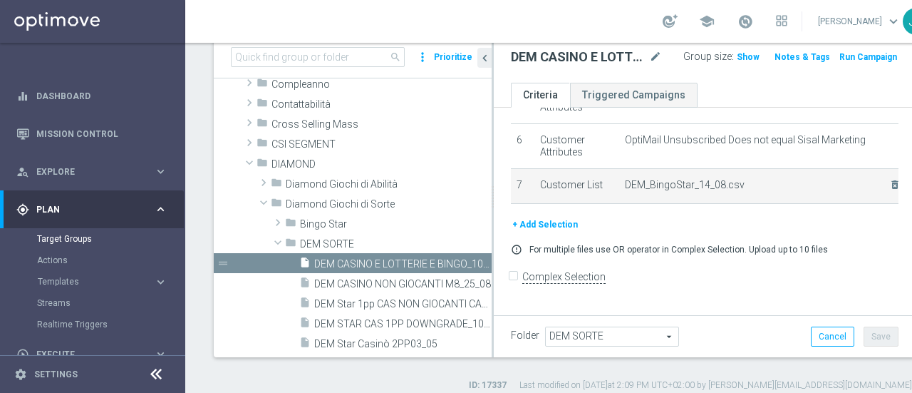
drag, startPoint x: 844, startPoint y: 194, endPoint x: 779, endPoint y: 202, distance: 65.3
click at [779, 202] on td "DEM_BingoStar_14_08.csv delete_forever" at bounding box center [758, 186] width 279 height 36
click at [889, 190] on icon "delete_forever" at bounding box center [894, 184] width 11 height 11
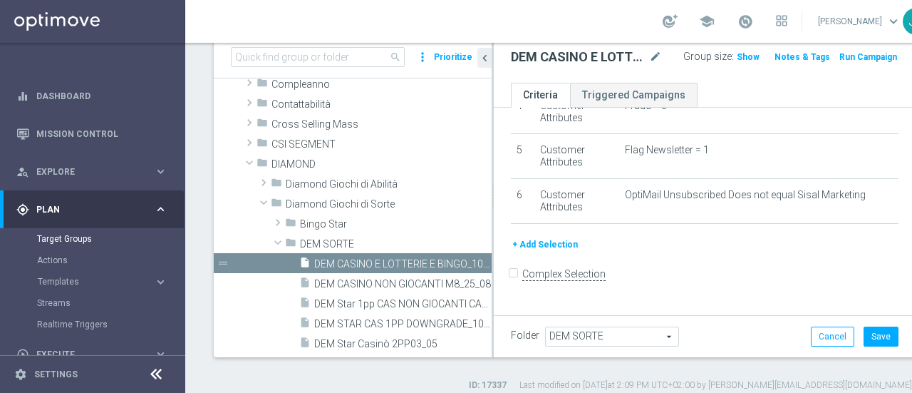
scroll to position [200, 0]
click at [546, 252] on button "+ Add Selection" at bounding box center [545, 247] width 68 height 16
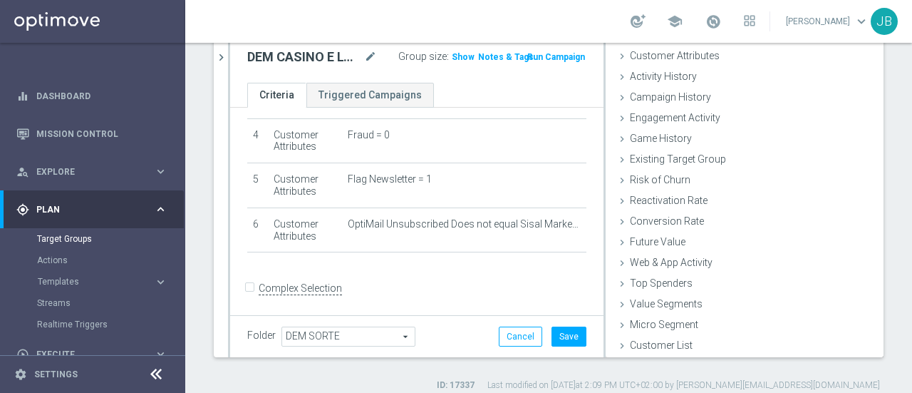
scroll to position [125, 0]
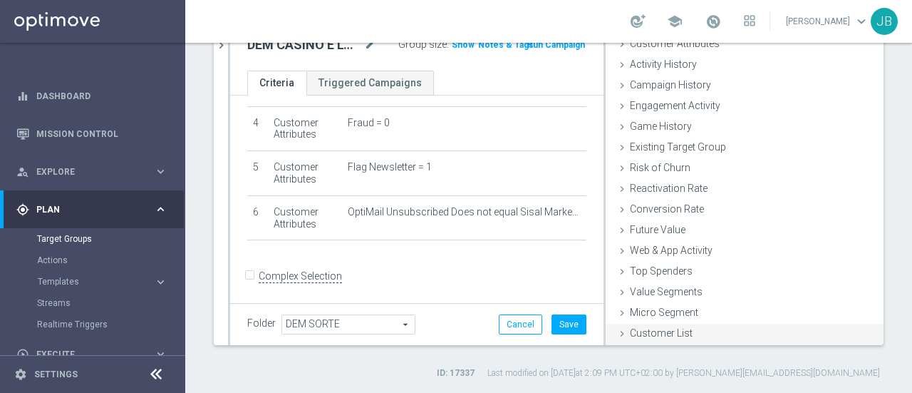
click at [616, 333] on icon at bounding box center [621, 333] width 11 height 11
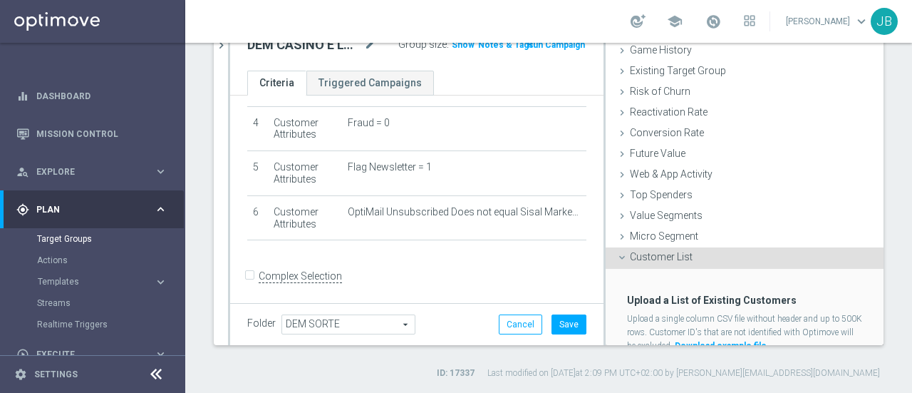
scroll to position [195, 0]
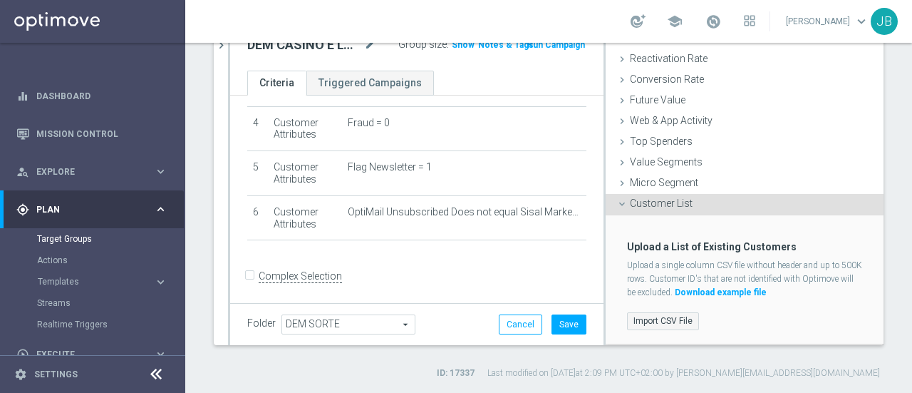
click at [660, 318] on label "Import CSV File" at bounding box center [663, 321] width 72 height 18
click at [0, 0] on input "Import CSV File" at bounding box center [0, 0] width 0 height 0
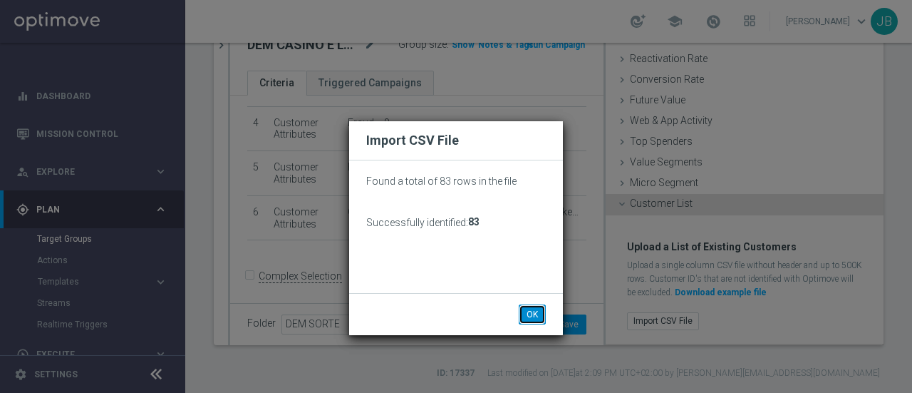
click at [535, 321] on button "OK" at bounding box center [532, 314] width 27 height 20
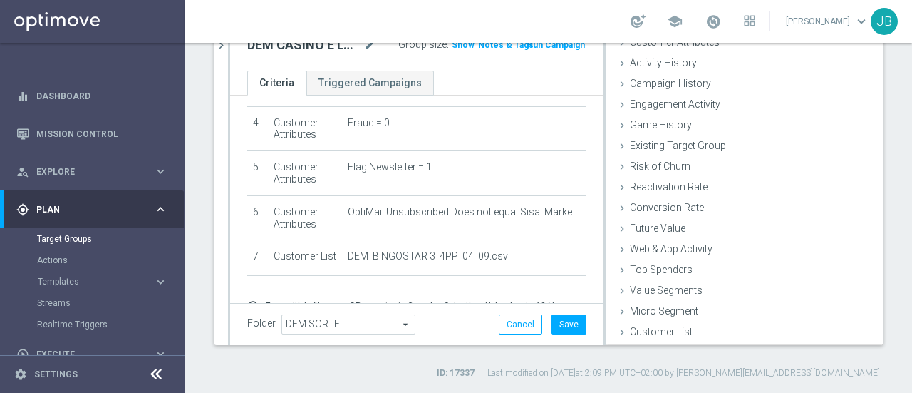
scroll to position [66, 0]
click at [572, 323] on button "Save" at bounding box center [568, 324] width 35 height 20
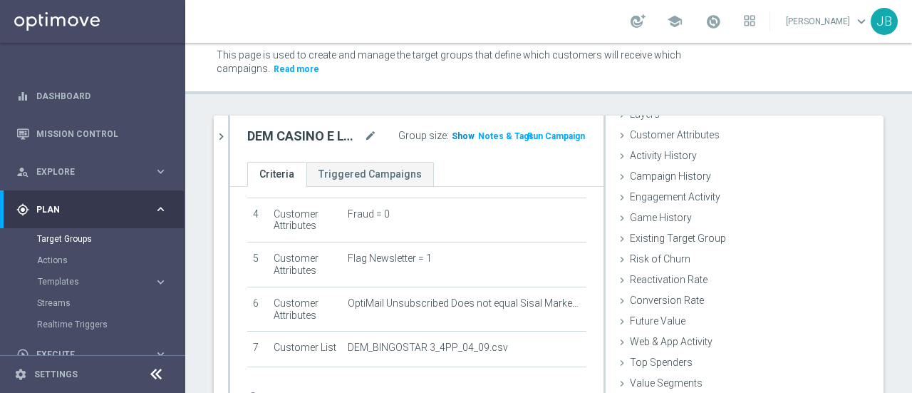
click at [460, 134] on span "Show" at bounding box center [463, 136] width 23 height 10
click at [452, 133] on span "79" at bounding box center [458, 138] width 13 height 14
click at [128, 280] on span "Templates" at bounding box center [89, 281] width 102 height 9
click at [73, 299] on link "Optimail" at bounding box center [96, 302] width 104 height 11
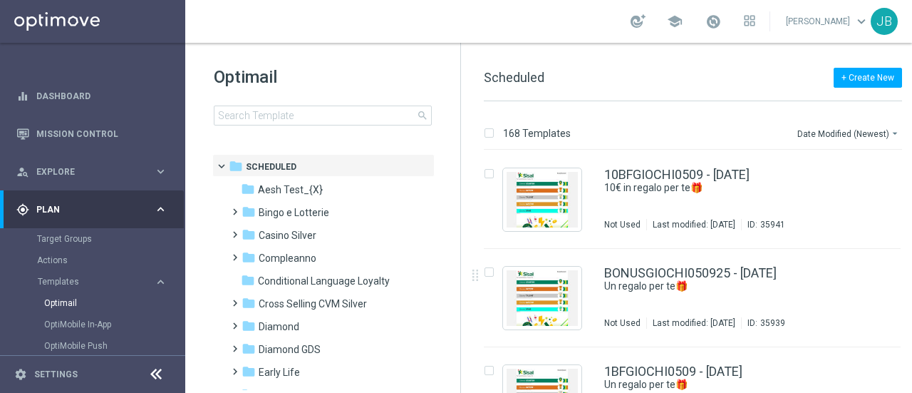
click at [455, 203] on tree-viewport "folder Scheduled more_vert folder Aesh Test_{X} more_vert" at bounding box center [335, 272] width 247 height 236
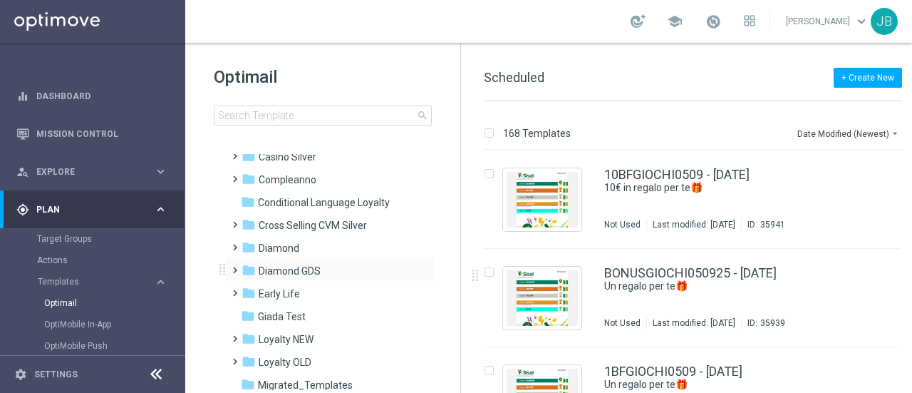
click at [233, 266] on span at bounding box center [232, 264] width 6 height 6
click at [291, 292] on span "Bingo" at bounding box center [285, 293] width 26 height 13
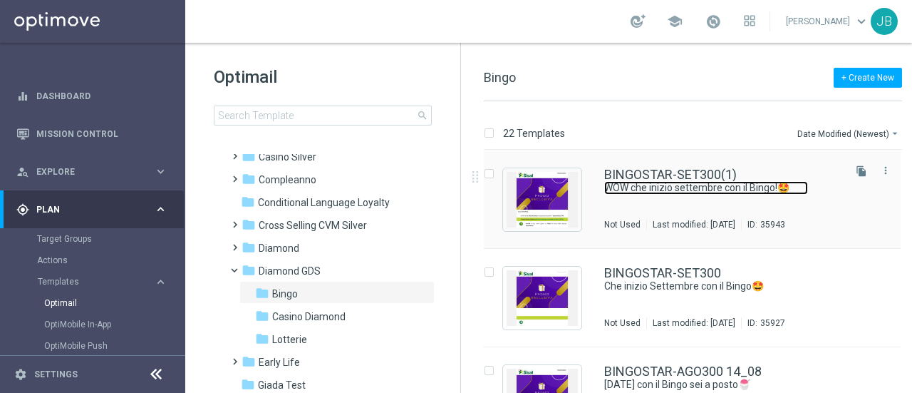
click at [689, 190] on link "WOW che inizio settembre con il Bingo!🤩" at bounding box center [706, 188] width 204 height 14
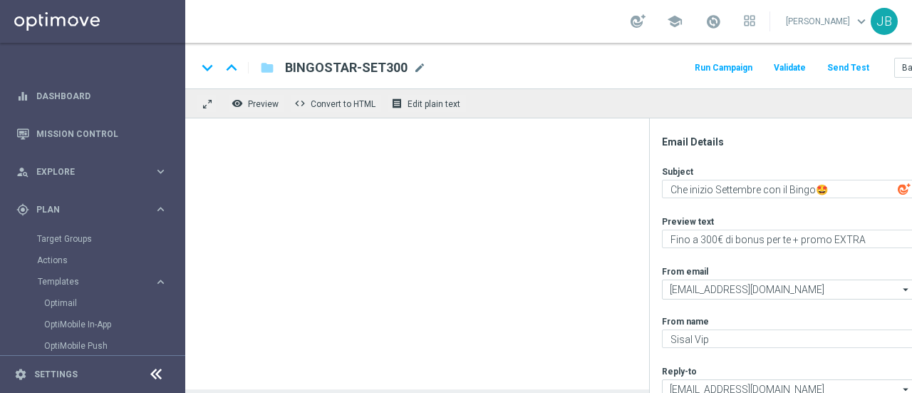
type textarea "WOW che inizio settembre con il Bingo!🤩"
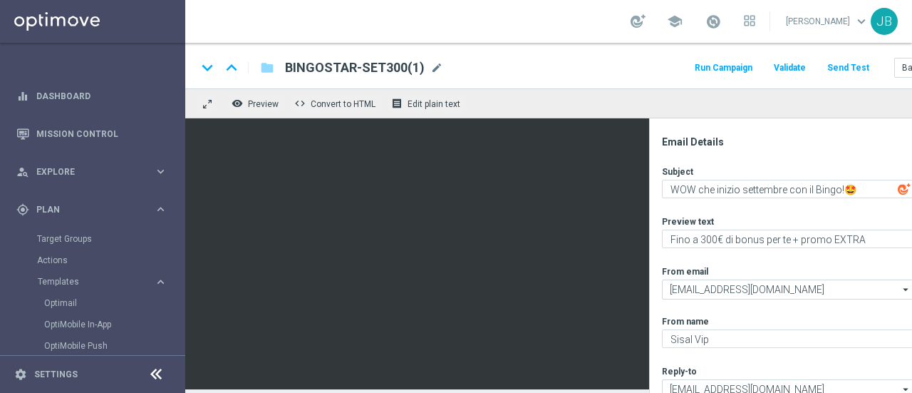
scroll to position [10, 0]
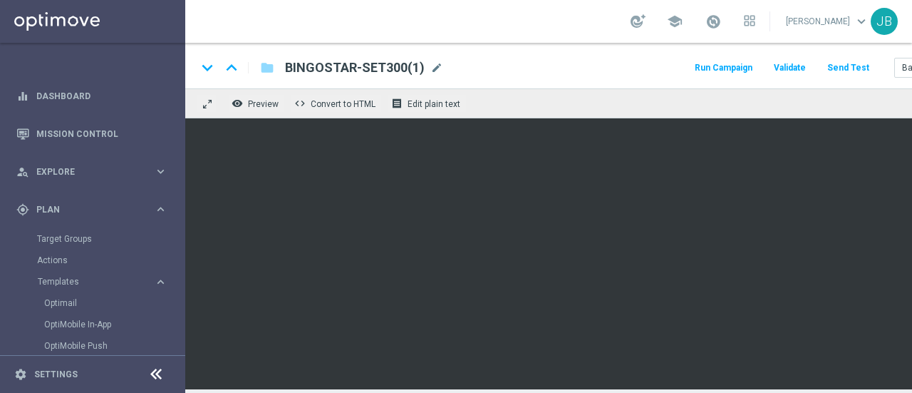
click at [738, 61] on button "Run Campaign" at bounding box center [723, 67] width 62 height 19
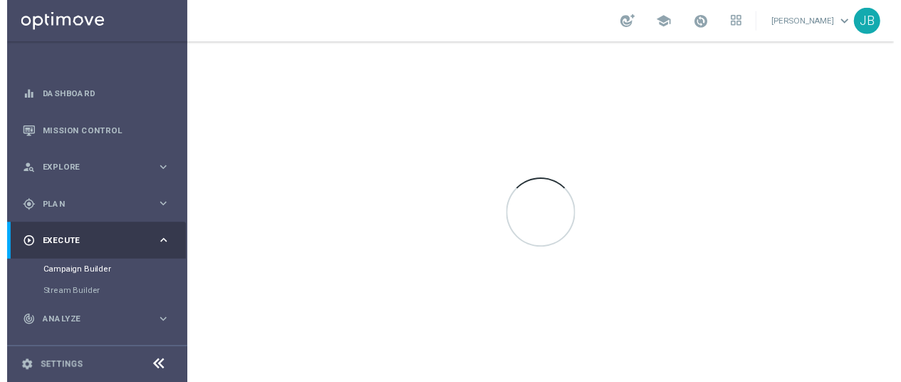
scroll to position [0, 0]
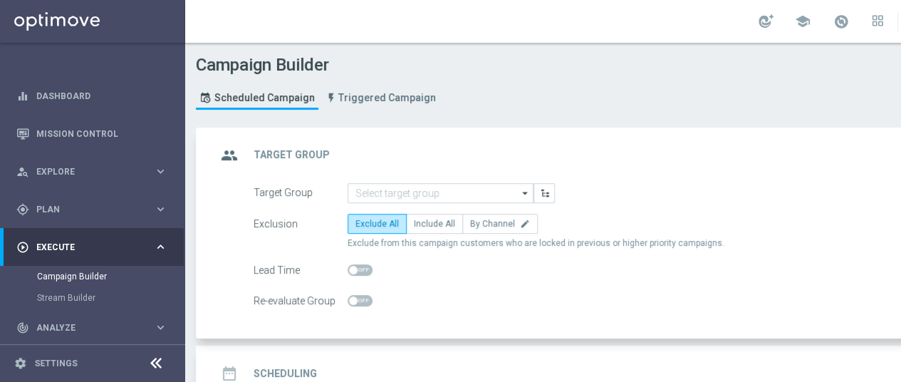
click at [610, 191] on div "Target Group arrow_drop_down Drag here to set row groups Drag here to set colum…" at bounding box center [630, 193] width 775 height 20
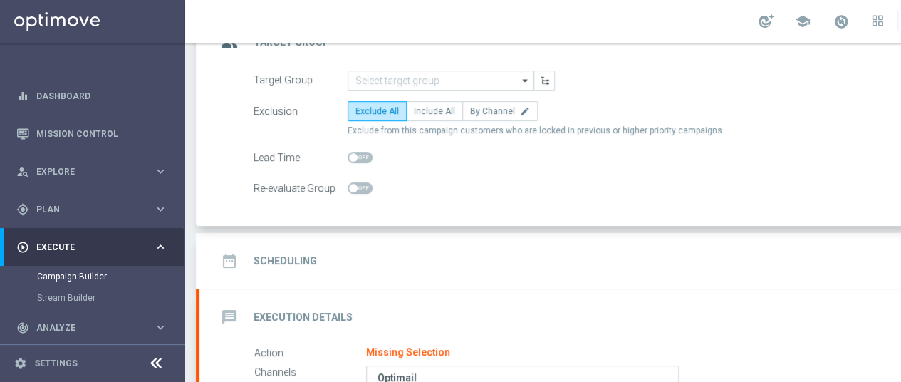
scroll to position [114, 0]
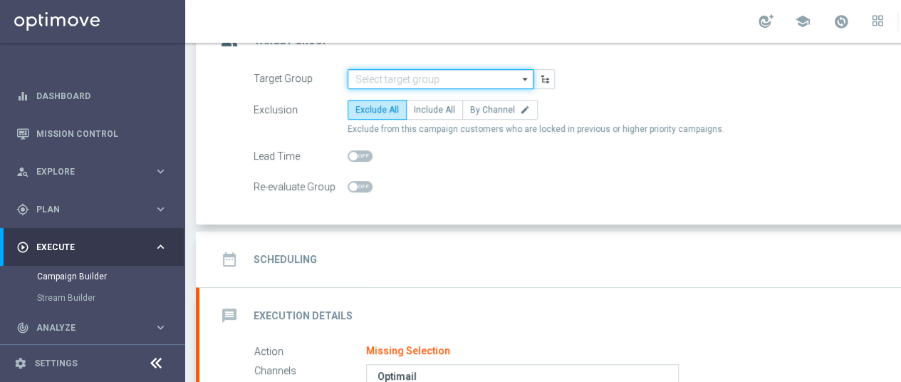
click at [405, 73] on input at bounding box center [441, 79] width 186 height 20
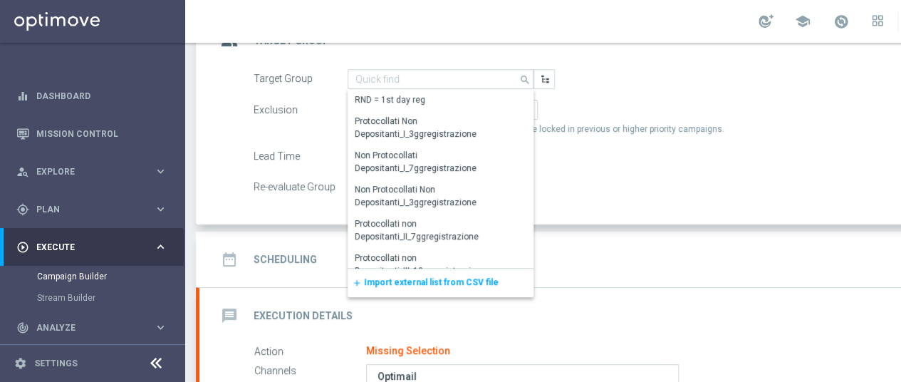
click at [436, 285] on span "Import external list from CSV file" at bounding box center [431, 282] width 135 height 10
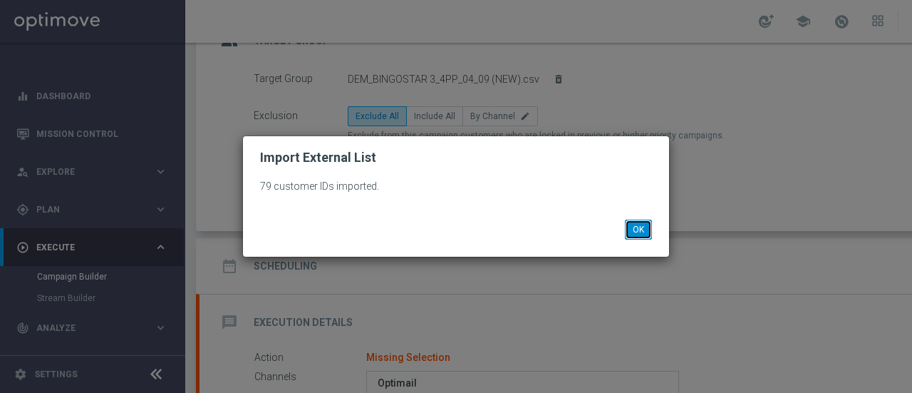
click at [639, 232] on button "OK" at bounding box center [638, 229] width 27 height 20
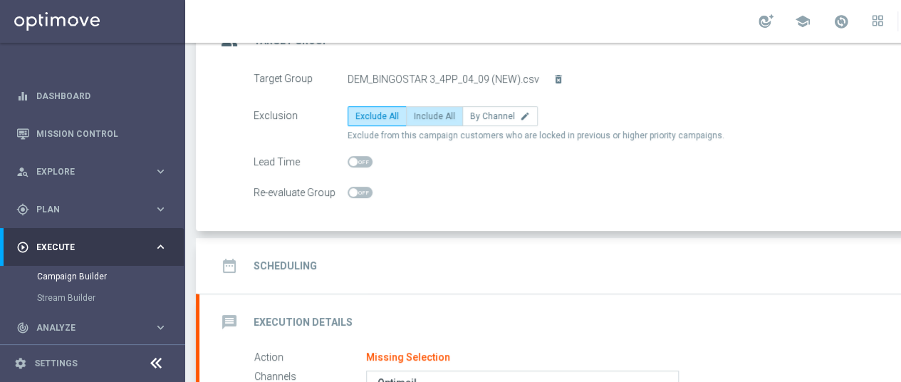
click at [442, 120] on label "Include All" at bounding box center [434, 116] width 57 height 20
click at [423, 120] on input "Include All" at bounding box center [418, 118] width 9 height 9
radio input "true"
click at [539, 257] on div "date_range Scheduling keyboard_arrow_down" at bounding box center [615, 265] width 796 height 27
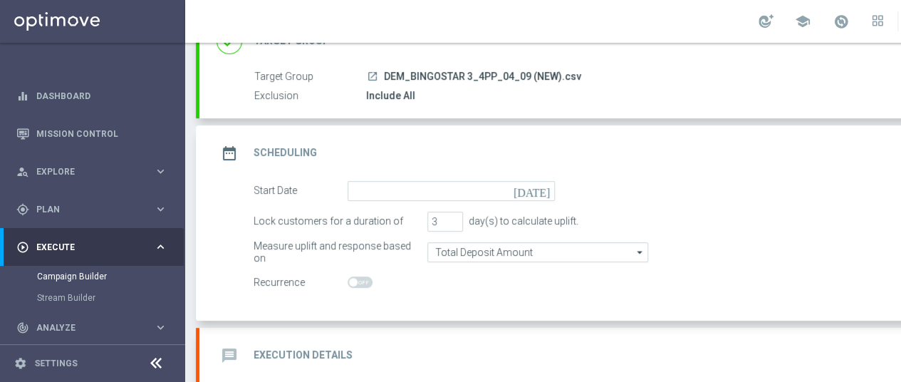
click at [543, 188] on icon "[DATE]" at bounding box center [535, 189] width 42 height 16
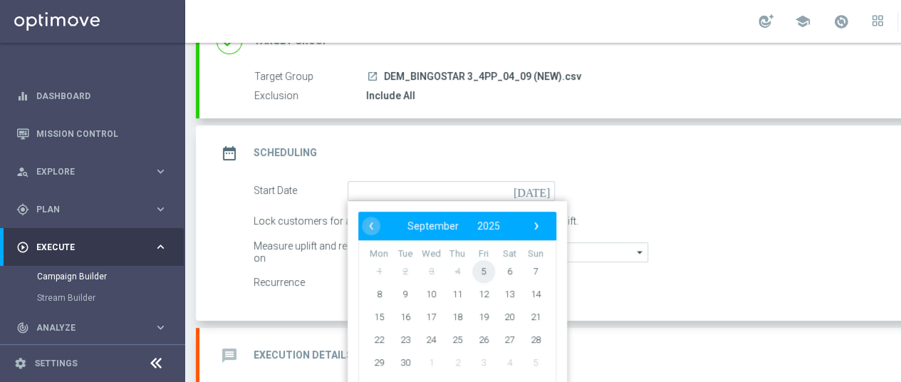
click at [483, 269] on span "5" at bounding box center [483, 270] width 23 height 23
type input "[DATE]"
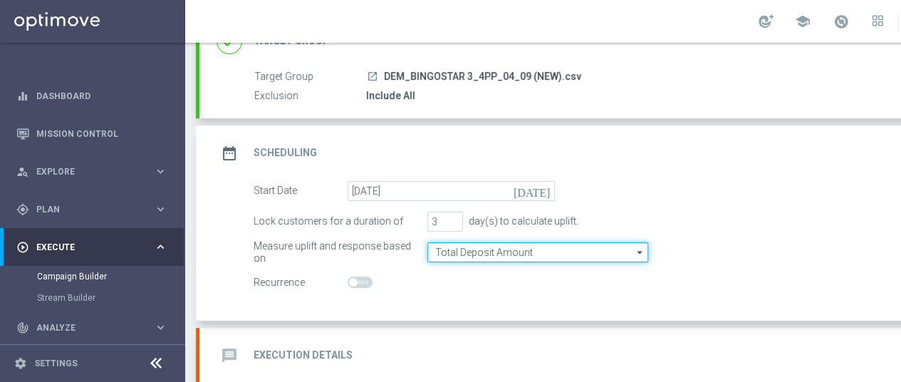
click at [549, 253] on input "Total Deposit Amount" at bounding box center [537, 252] width 221 height 20
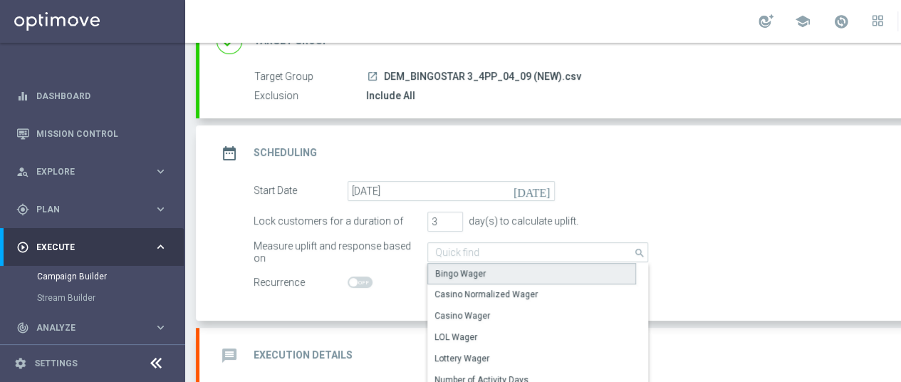
click at [524, 266] on div "Bingo Wager" at bounding box center [531, 273] width 209 height 21
type input "Bingo Wager"
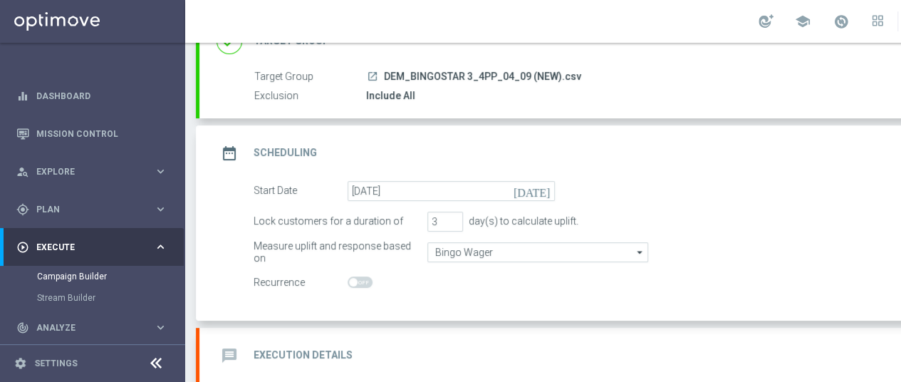
click at [503, 338] on div "message Execution Details keyboard_arrow_down" at bounding box center [614, 356] width 830 height 56
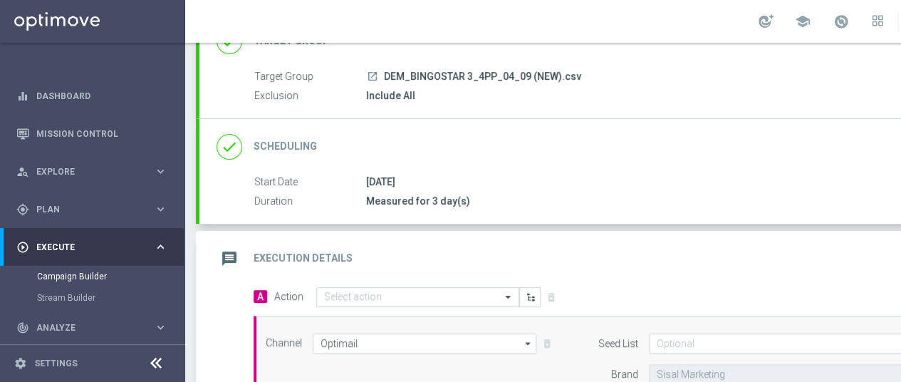
click at [697, 269] on div "message Execution Details keyboard_arrow_up" at bounding box center [615, 258] width 796 height 27
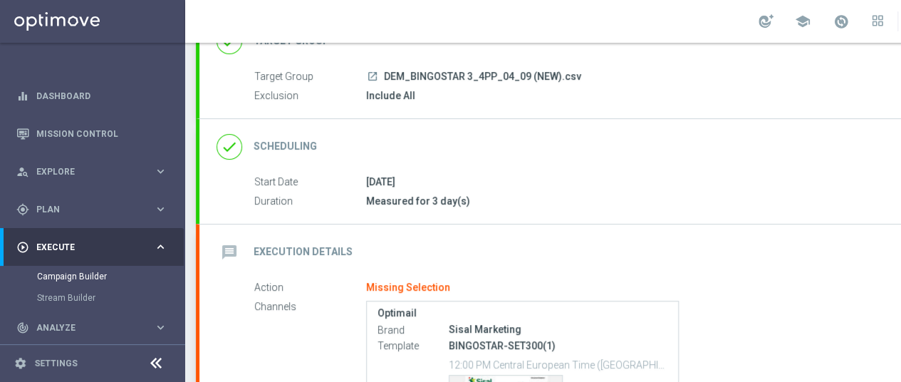
click at [697, 269] on div "message Execution Details keyboard_arrow_down" at bounding box center [614, 252] width 830 height 56
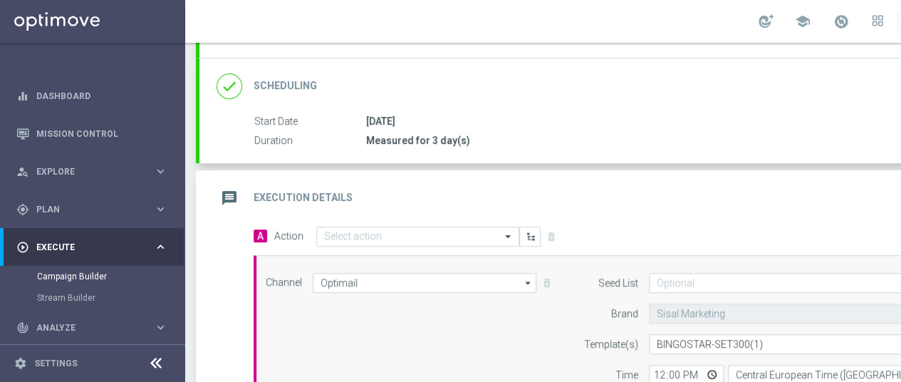
scroll to position [199, 0]
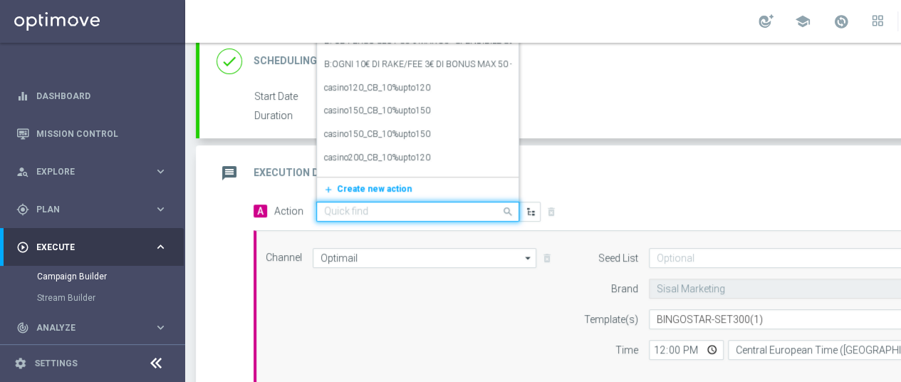
click at [388, 214] on input "text" at bounding box center [403, 212] width 159 height 12
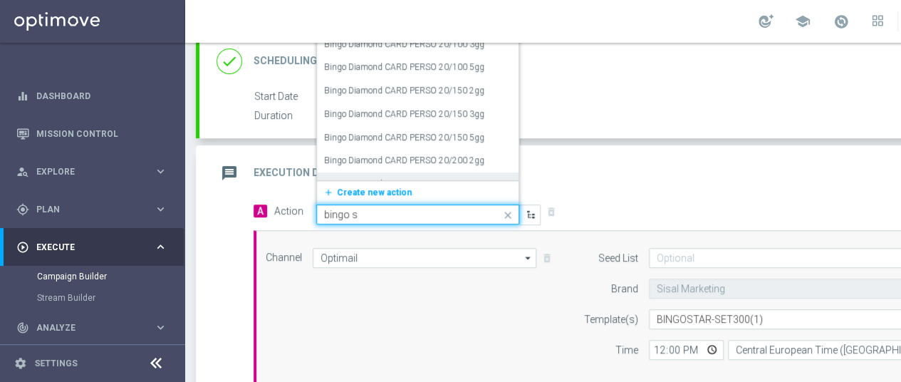
scroll to position [0, 0]
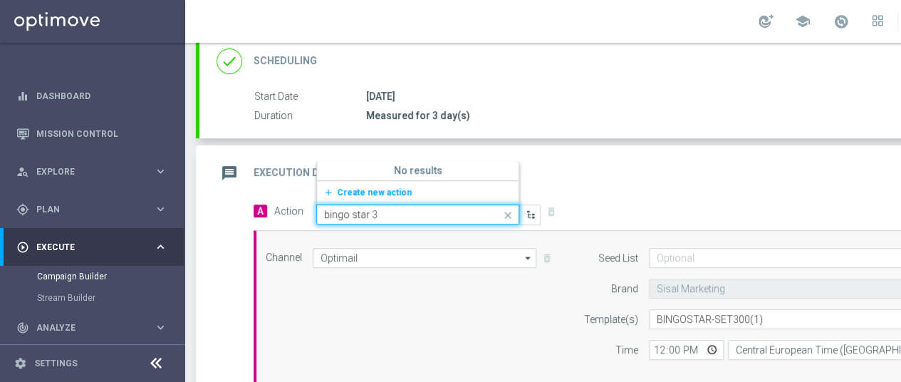
type input "bingo star"
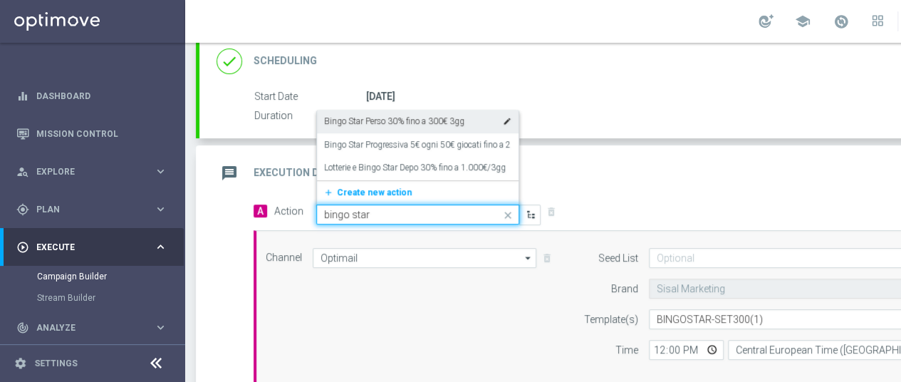
click at [409, 123] on label "Bingo Star Perso 30% fino a 300€ 3gg" at bounding box center [394, 121] width 140 height 12
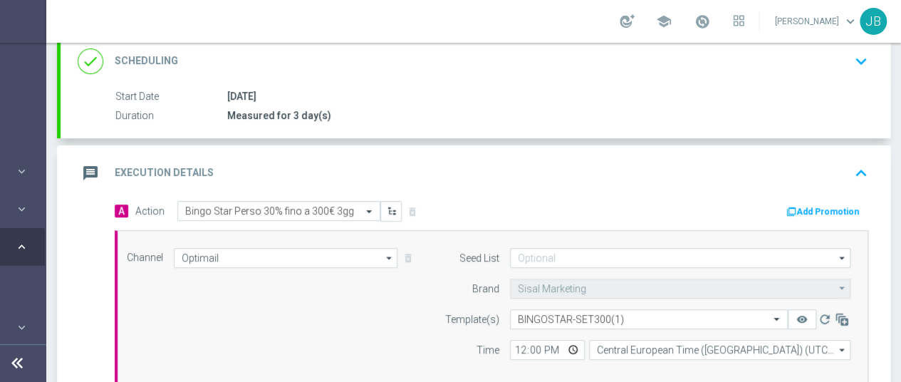
scroll to position [0, 147]
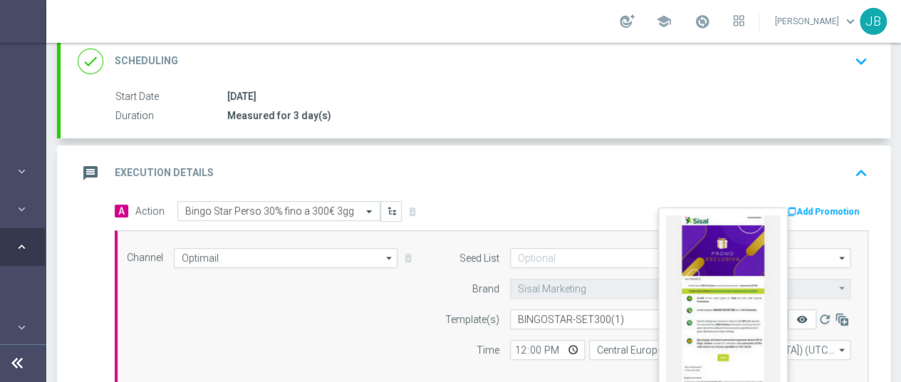
click at [799, 316] on icon "remove_red_eye" at bounding box center [802, 318] width 11 height 11
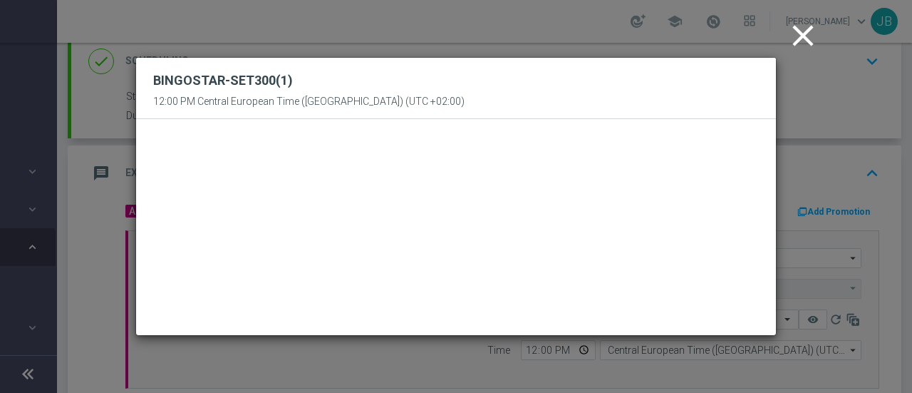
click at [789, 193] on modal-container "close BINGOSTAR-SET300(1) 12:00 PM Central European Time ([GEOGRAPHIC_DATA]) (U…" at bounding box center [456, 196] width 912 height 393
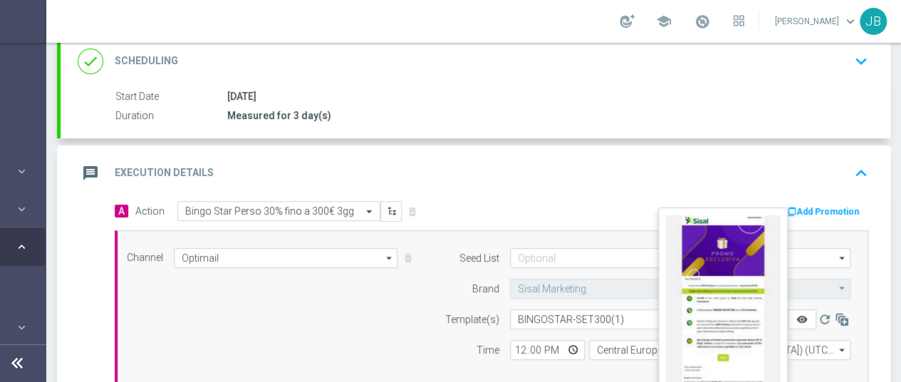
click at [803, 316] on icon "remove_red_eye" at bounding box center [802, 318] width 11 height 11
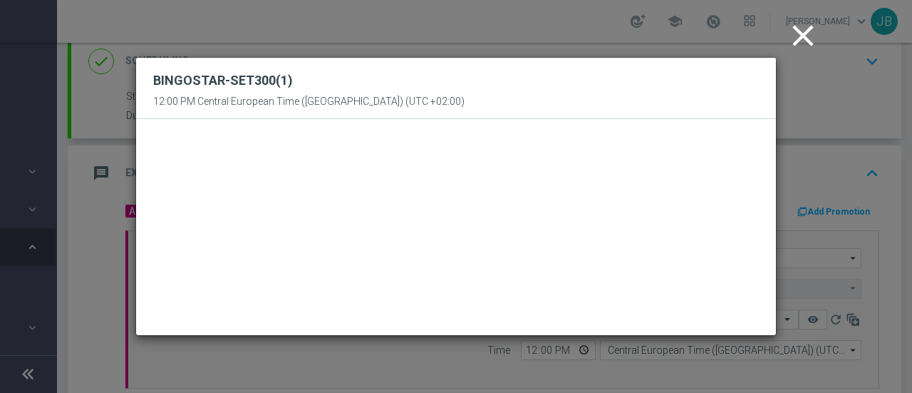
click at [798, 39] on icon "close" at bounding box center [803, 36] width 36 height 36
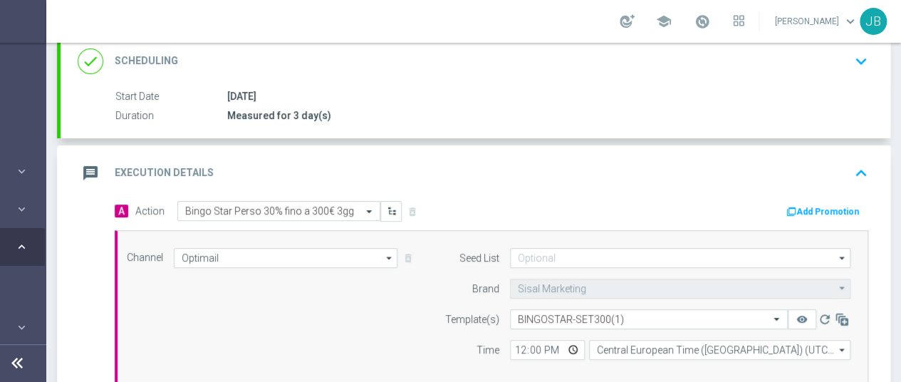
scroll to position [11, 139]
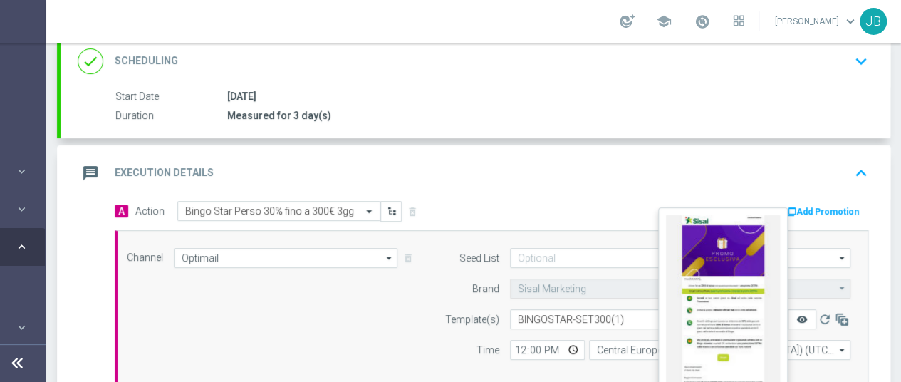
click at [801, 313] on icon "remove_red_eye" at bounding box center [802, 318] width 11 height 11
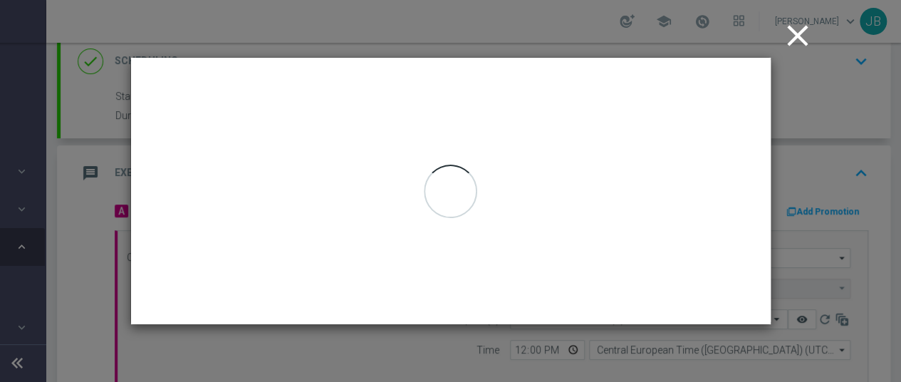
scroll to position [0, 139]
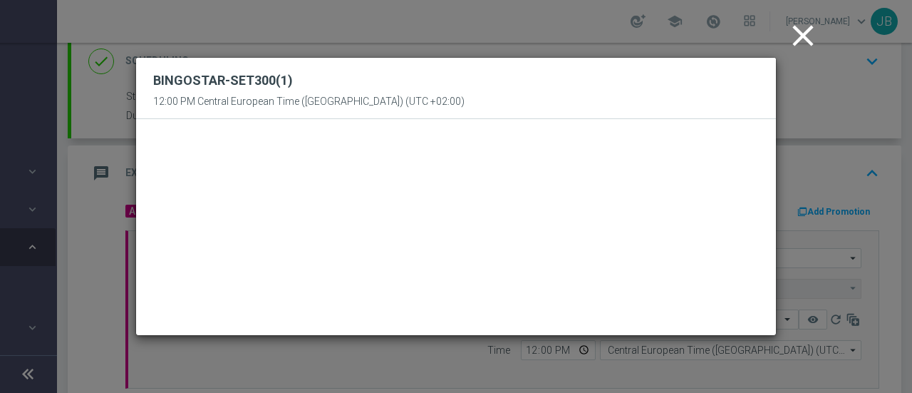
click at [801, 35] on icon "close" at bounding box center [803, 36] width 36 height 36
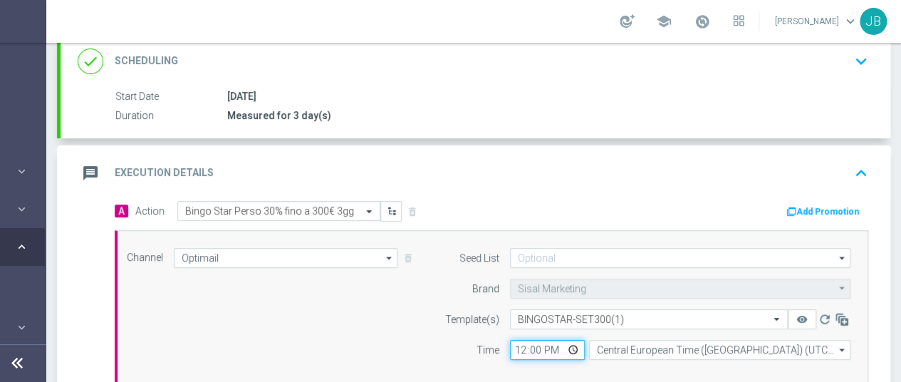
click at [575, 348] on input "12:00" at bounding box center [547, 350] width 75 height 20
click at [539, 345] on input "16:06" at bounding box center [547, 350] width 75 height 20
click at [521, 346] on input "16:15" at bounding box center [547, 350] width 75 height 20
click at [405, 301] on div "Channel Optimail Optimail arrow_drop_down Drag here to set row groups Drag here…" at bounding box center [488, 309] width 745 height 123
click at [521, 348] on input "18:00" at bounding box center [547, 350] width 75 height 20
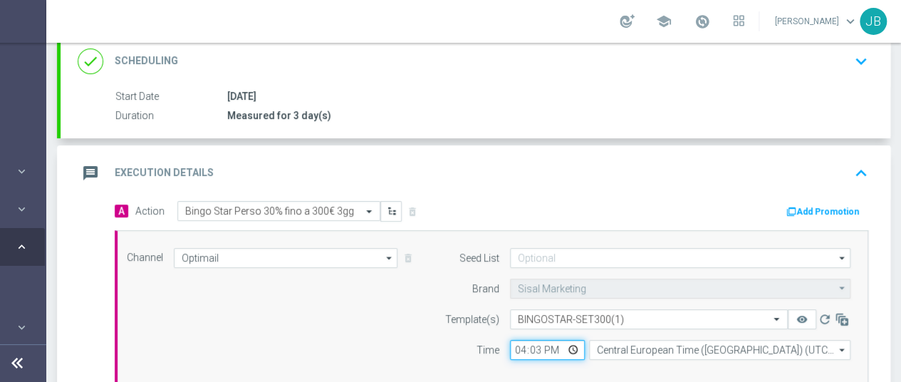
type input "16:30"
click at [401, 291] on div "Channel Optimail Optimail arrow_drop_down Drag here to set row groups Drag here…" at bounding box center [488, 309] width 745 height 123
click at [875, 360] on div "A Action Select action Bingo Star Perso 30% fino a 300€ 3gg delete_forever Add …" at bounding box center [491, 308] width 775 height 214
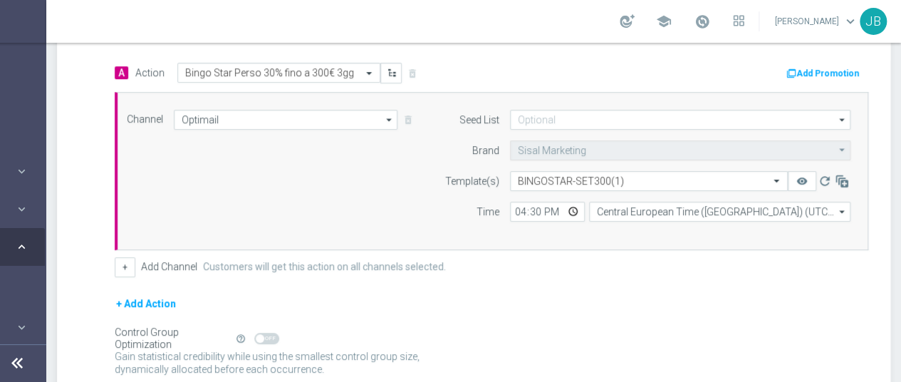
scroll to position [342, 0]
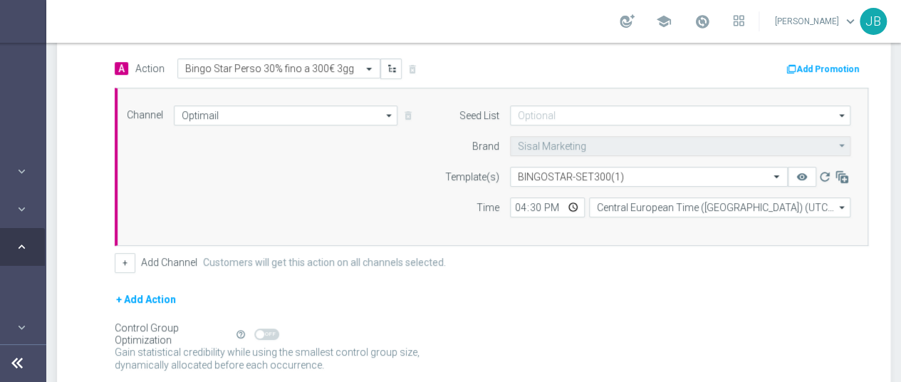
click at [785, 342] on div "Gain statistical credibility while using the smallest control group size, dynam…" at bounding box center [492, 359] width 754 height 34
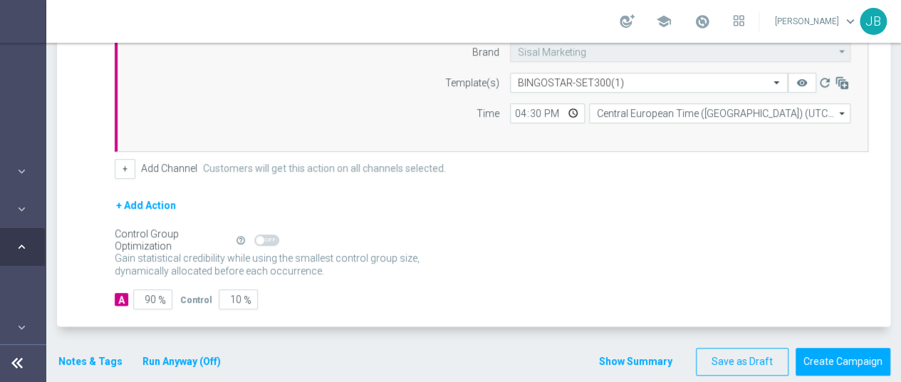
scroll to position [442, 0]
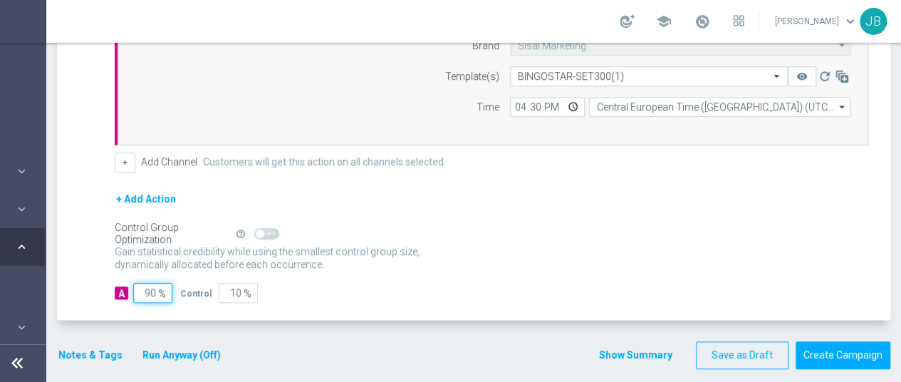
click at [145, 283] on input "90" at bounding box center [152, 293] width 39 height 20
type input "1"
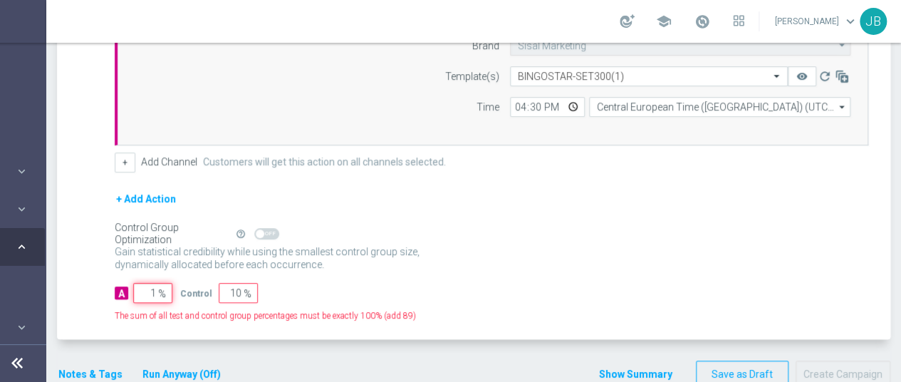
type input "99"
type input "10"
type input "90"
type input "100"
type input "0"
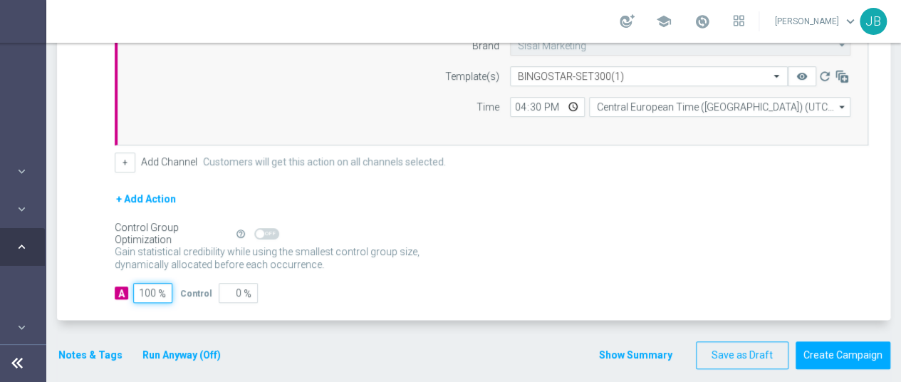
type input "100"
click at [578, 226] on div "Control Group Optimization Self Optimizing Campaign help_outline" at bounding box center [492, 234] width 754 height 16
click at [100, 346] on button "Notes & Tags" at bounding box center [90, 355] width 67 height 18
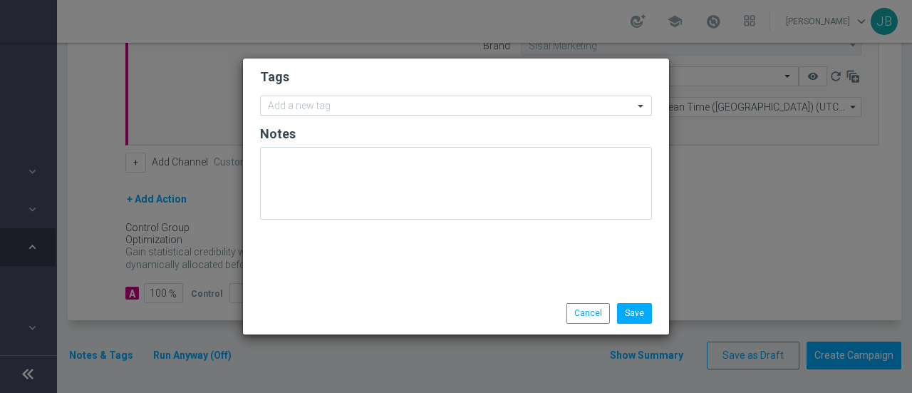
click at [339, 105] on input "text" at bounding box center [450, 106] width 365 height 12
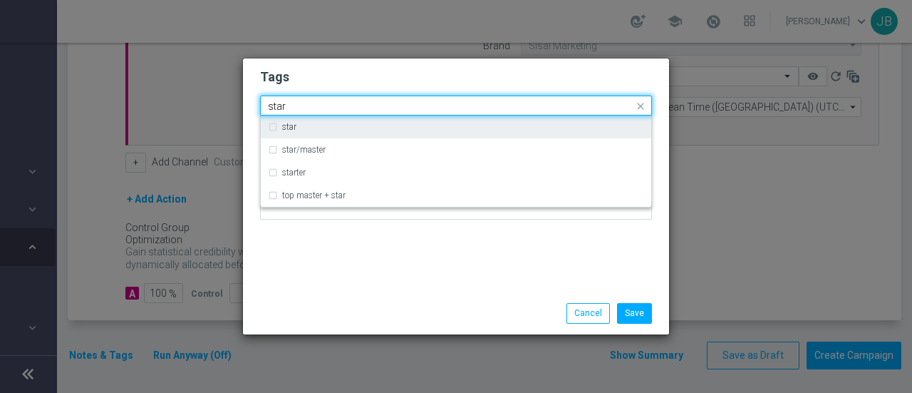
click at [315, 129] on div "star" at bounding box center [463, 127] width 362 height 9
type input "star"
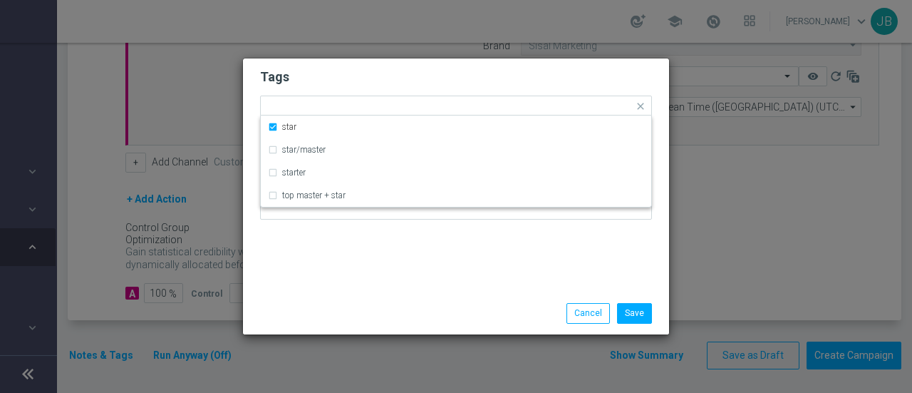
click at [333, 86] on form "Tags Quick find × star star star/master starter top master + star Notes" at bounding box center [456, 147] width 392 height 165
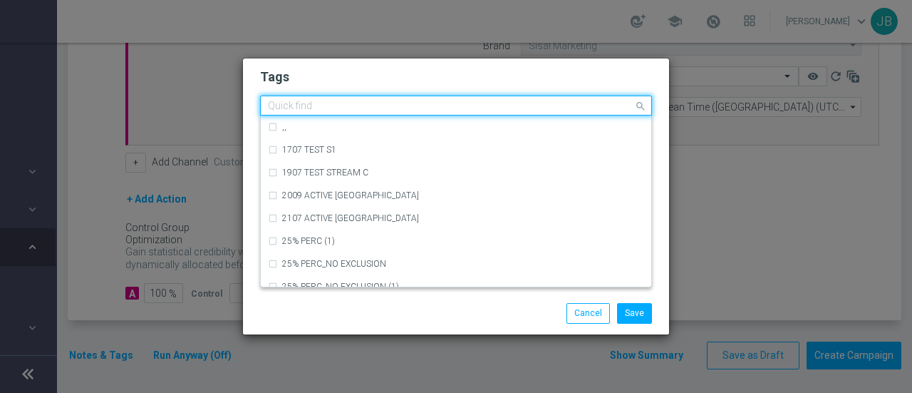
click at [336, 106] on input "text" at bounding box center [450, 106] width 365 height 12
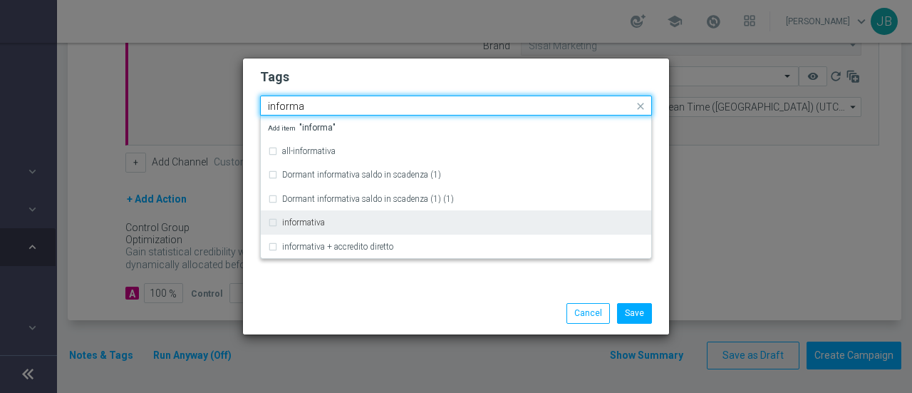
click at [322, 224] on label "informativa" at bounding box center [303, 222] width 43 height 9
type input "informa"
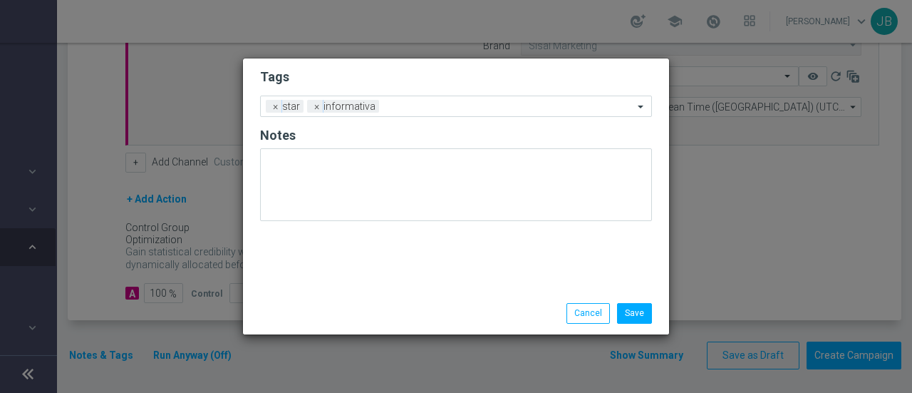
click at [382, 79] on h2 "Tags" at bounding box center [456, 76] width 392 height 17
click at [630, 316] on button "Save" at bounding box center [634, 313] width 35 height 20
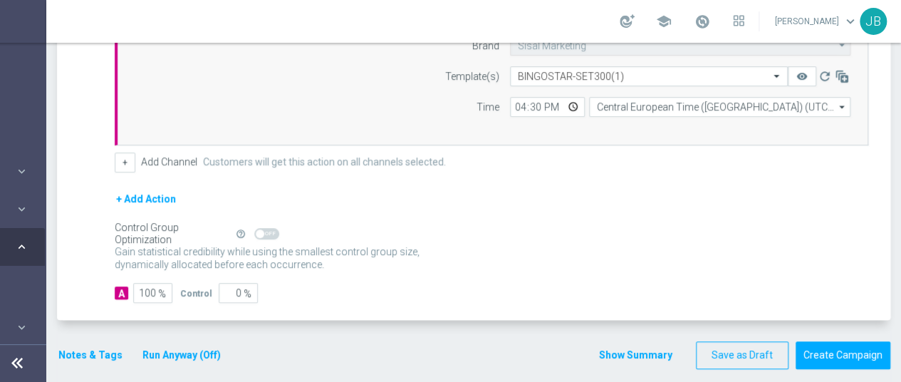
scroll to position [11, 139]
click at [866, 341] on button "Create Campaign" at bounding box center [843, 355] width 95 height 28
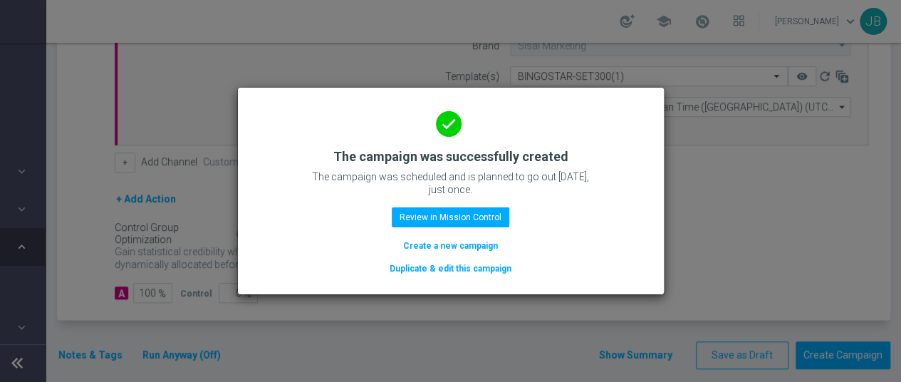
scroll to position [0, 139]
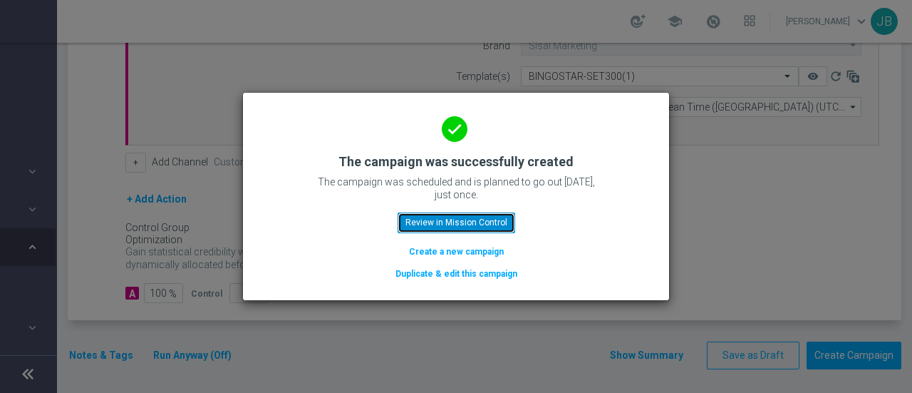
click at [465, 222] on button "Review in Mission Control" at bounding box center [457, 222] width 118 height 20
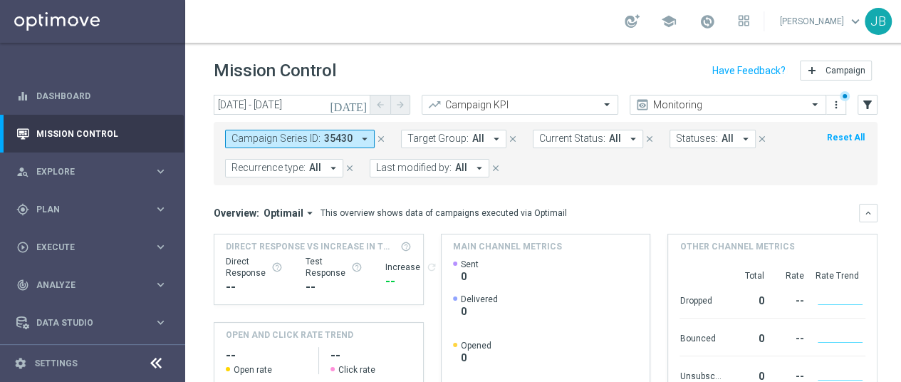
scroll to position [11, 0]
click at [893, 281] on div "[DATE] [DATE] - [DATE] arrow_back arrow_forward Campaign KPI trending_up Monito…" at bounding box center [545, 232] width 721 height 274
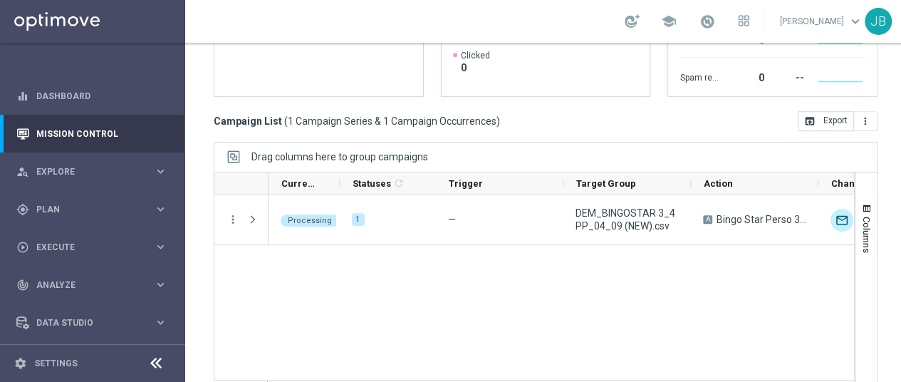
scroll to position [347, 0]
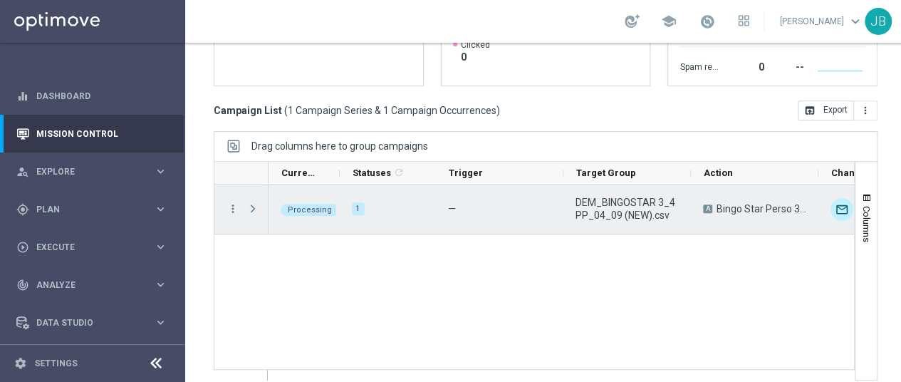
click at [254, 203] on span "Press SPACE to select this row." at bounding box center [253, 208] width 13 height 11
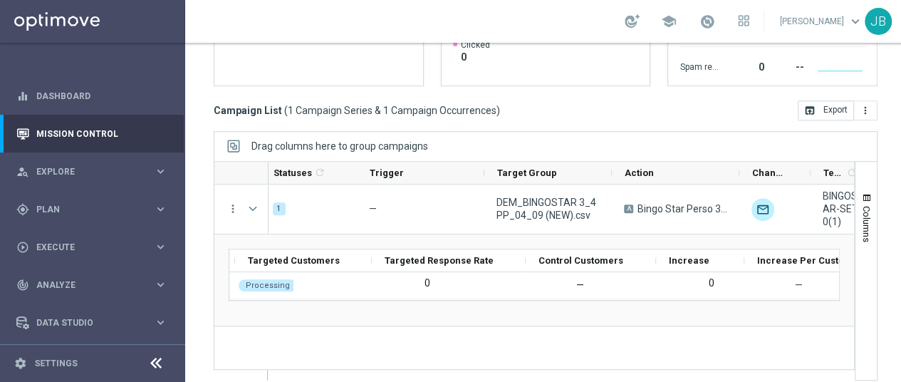
scroll to position [0, 0]
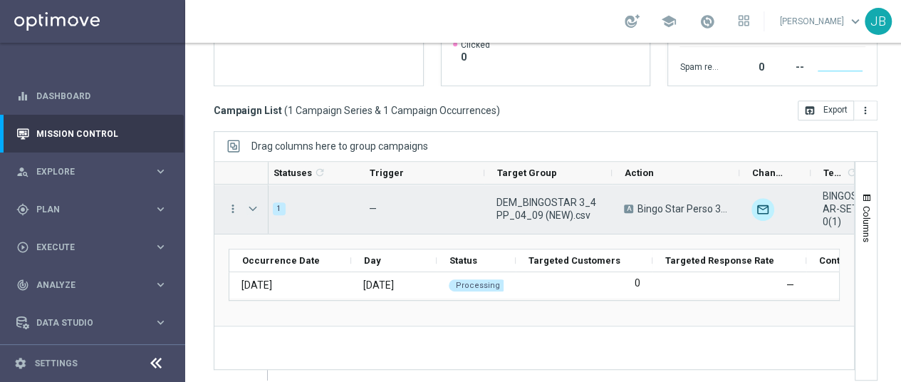
click at [255, 203] on span "Press SPACE to select this row." at bounding box center [253, 208] width 13 height 11
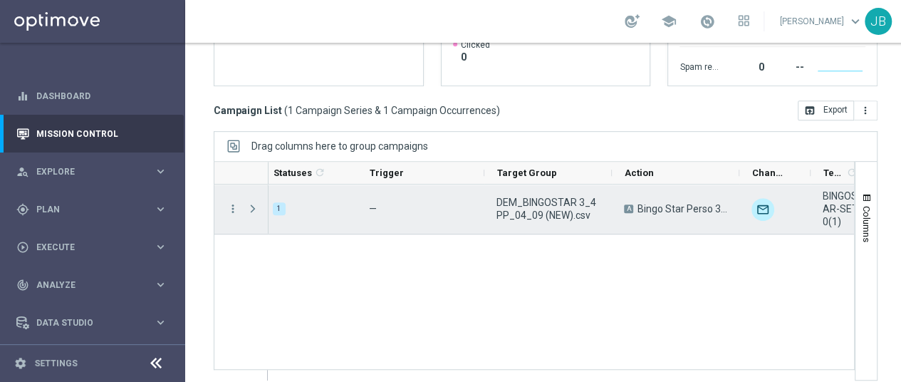
click at [255, 203] on span "Press SPACE to select this row." at bounding box center [253, 208] width 13 height 11
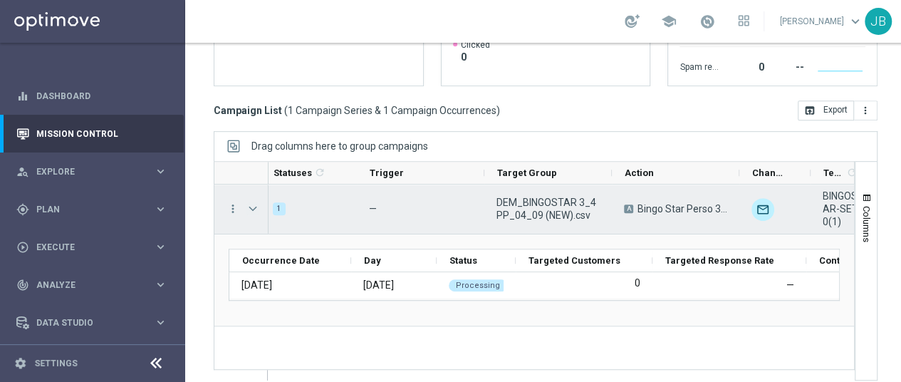
click at [247, 203] on span "Press SPACE to select this row." at bounding box center [253, 208] width 13 height 11
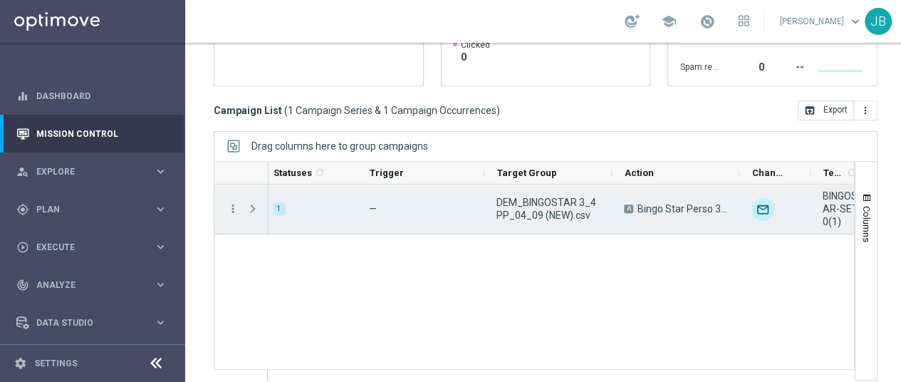
click at [247, 203] on span "Press SPACE to select this row." at bounding box center [253, 208] width 13 height 11
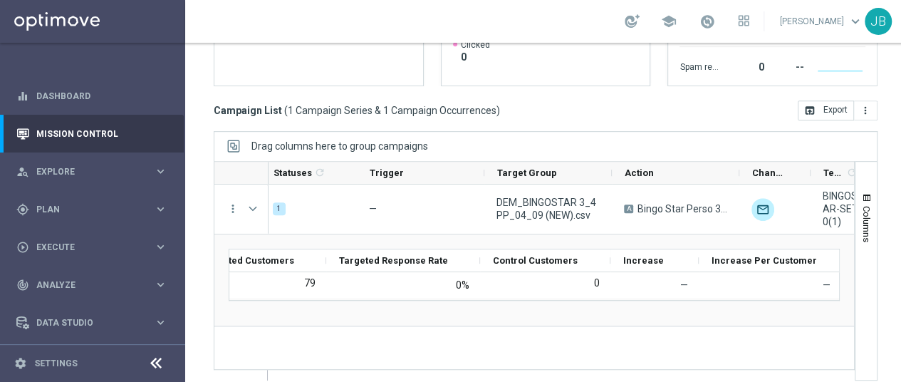
scroll to position [0, 326]
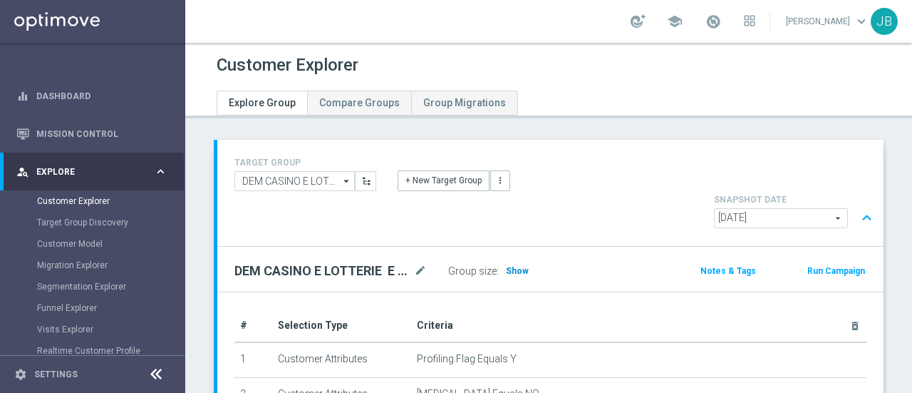
click at [516, 266] on span "Show" at bounding box center [517, 271] width 23 height 10
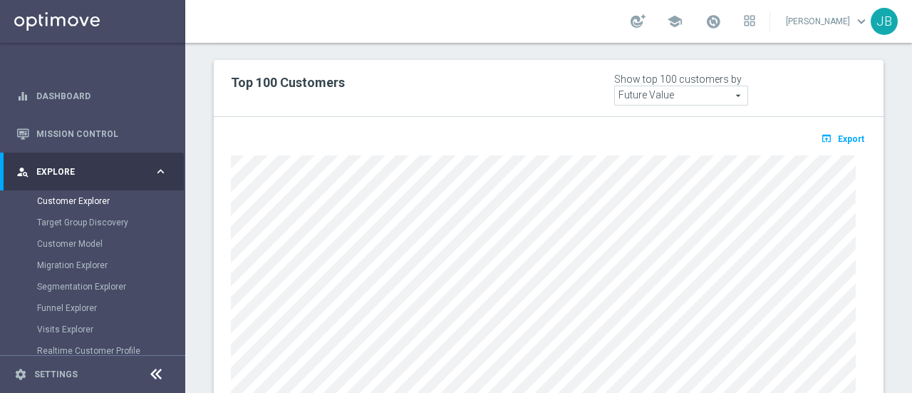
scroll to position [885, 0]
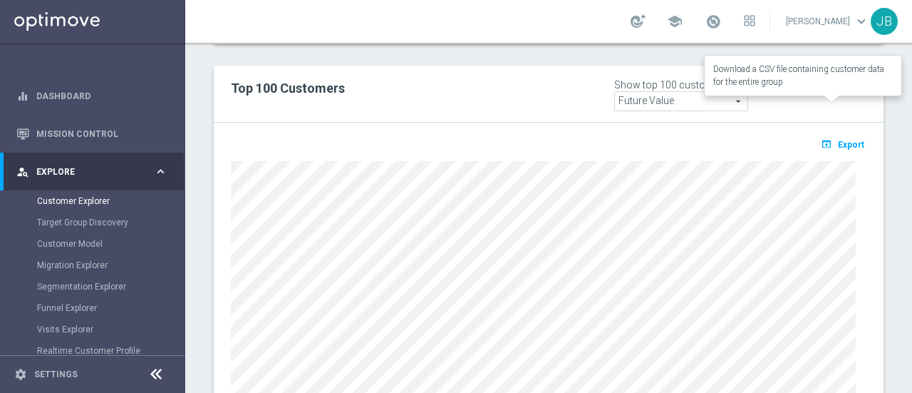
click at [842, 140] on span "Export" at bounding box center [851, 145] width 26 height 10
